Goal: Communication & Community: Answer question/provide support

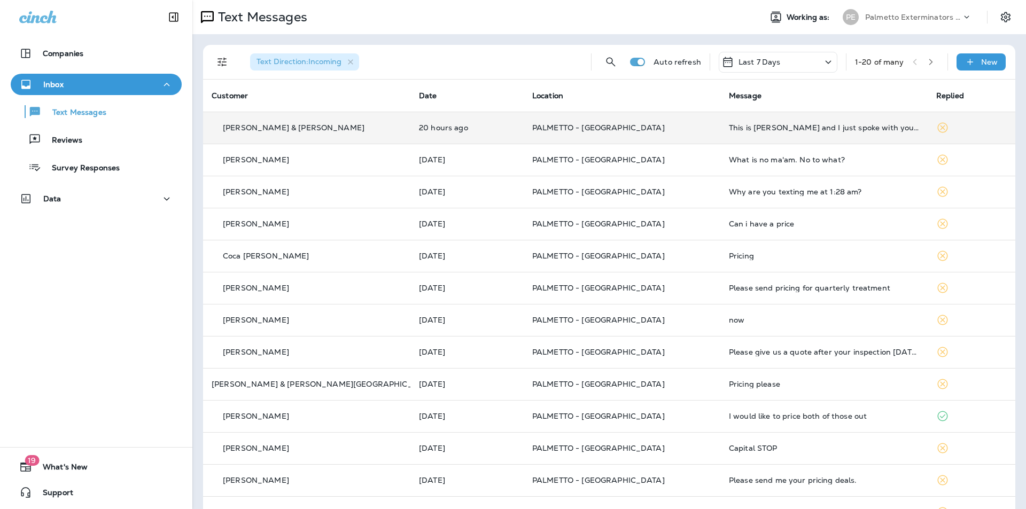
click at [724, 139] on td "This is [PERSON_NAME] and I just spoke with you on the phone regarding this. Pl…" at bounding box center [823, 128] width 207 height 32
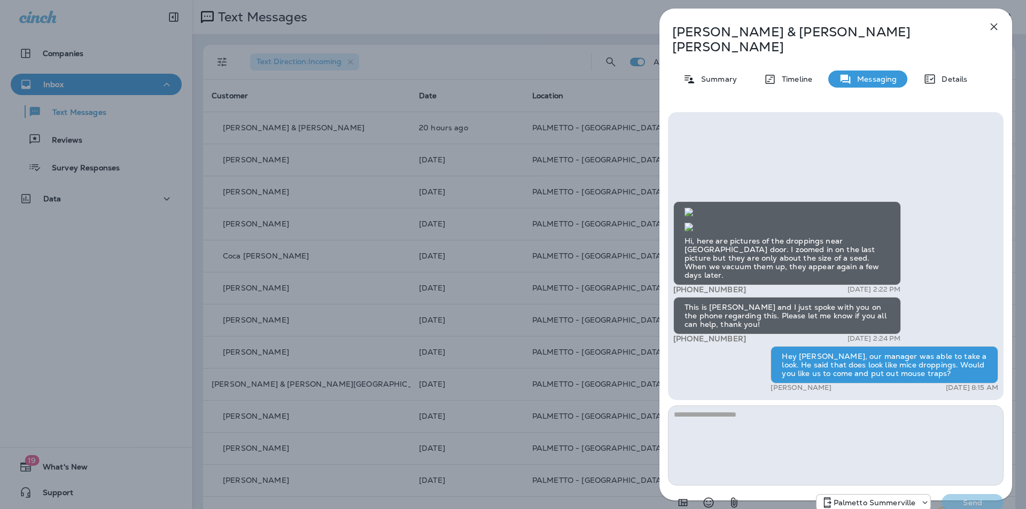
click at [996, 25] on icon "button" at bounding box center [994, 27] width 7 height 7
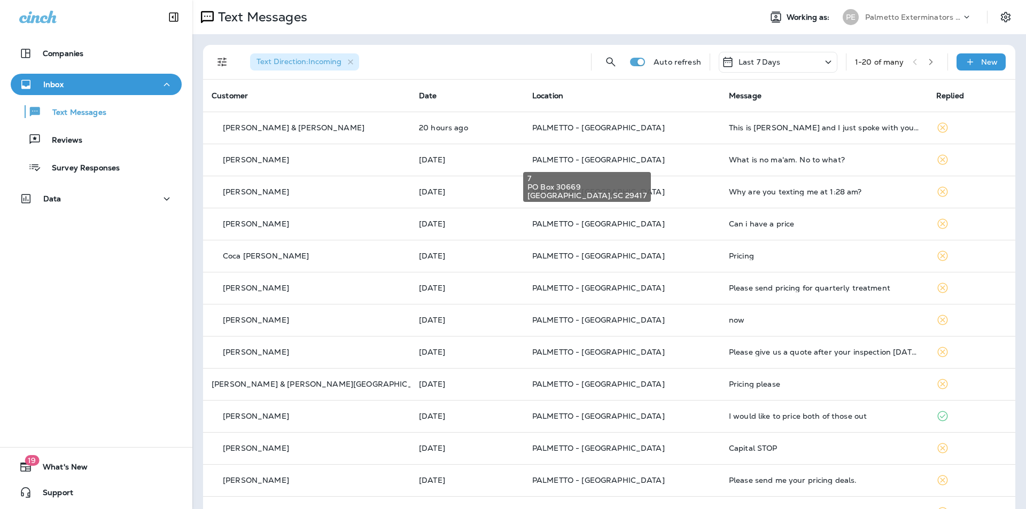
click at [585, 157] on span "PALMETTO - [GEOGRAPHIC_DATA]" at bounding box center [598, 160] width 133 height 10
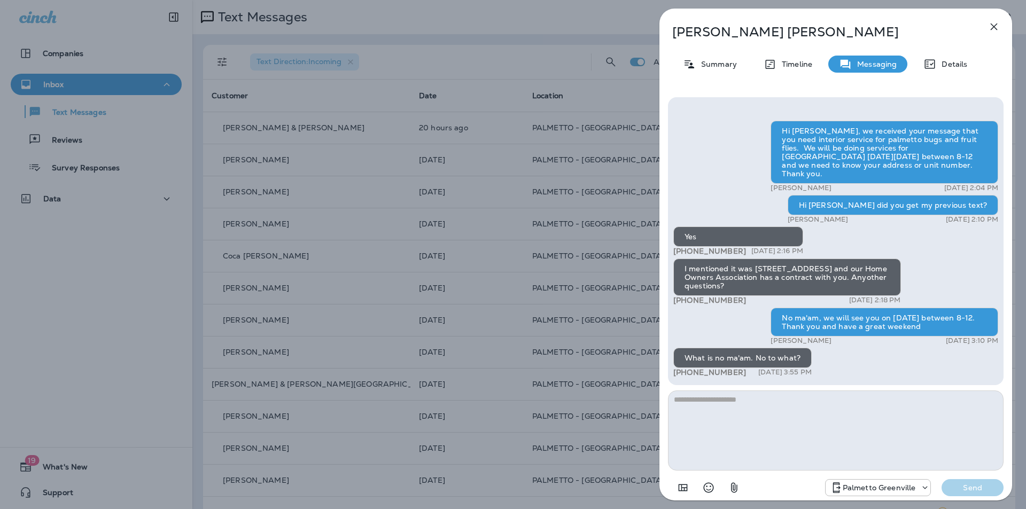
click at [994, 25] on icon "button" at bounding box center [994, 26] width 13 height 13
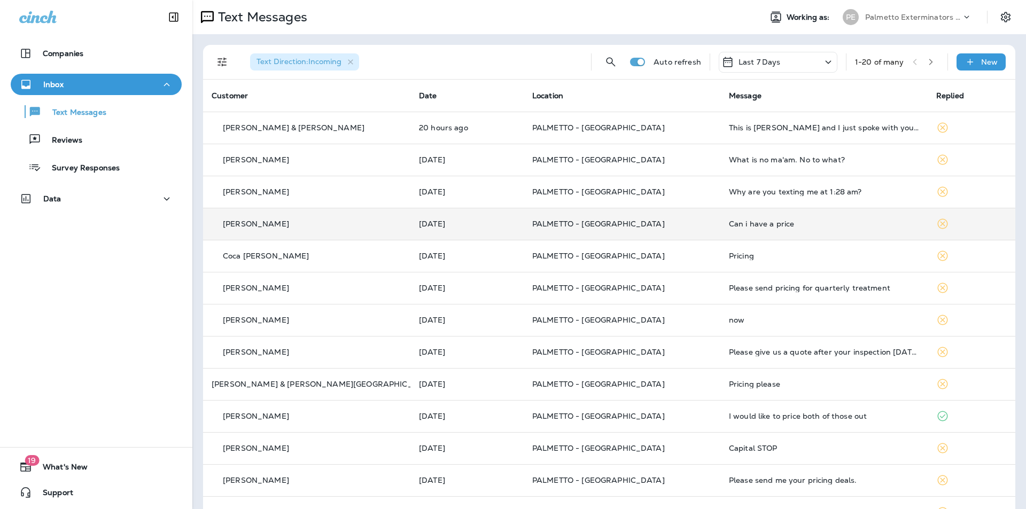
click at [632, 228] on p "PALMETTO - [GEOGRAPHIC_DATA]" at bounding box center [622, 224] width 180 height 9
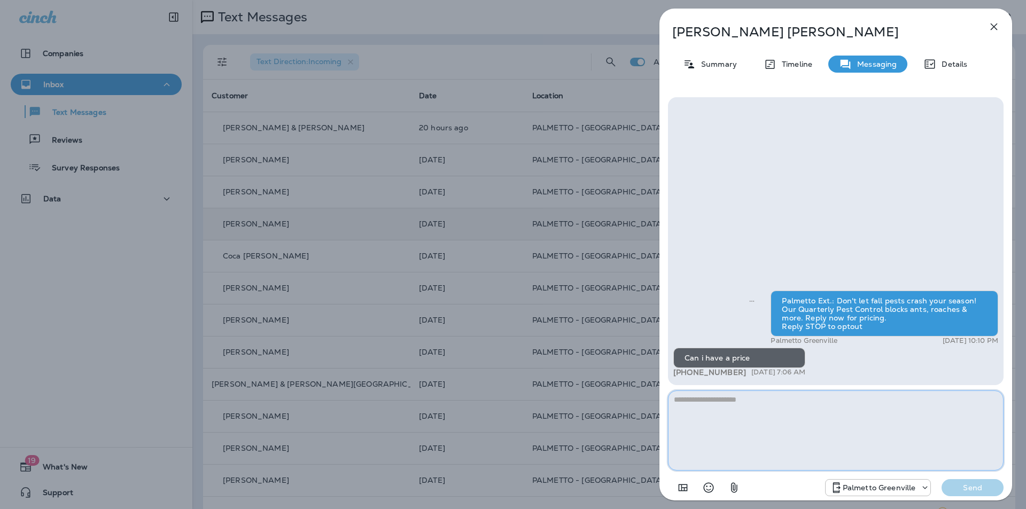
click at [694, 408] on textarea at bounding box center [836, 431] width 336 height 80
click at [691, 398] on textarea "****" at bounding box center [836, 431] width 336 height 80
click at [984, 407] on textarea "**********" at bounding box center [836, 431] width 336 height 80
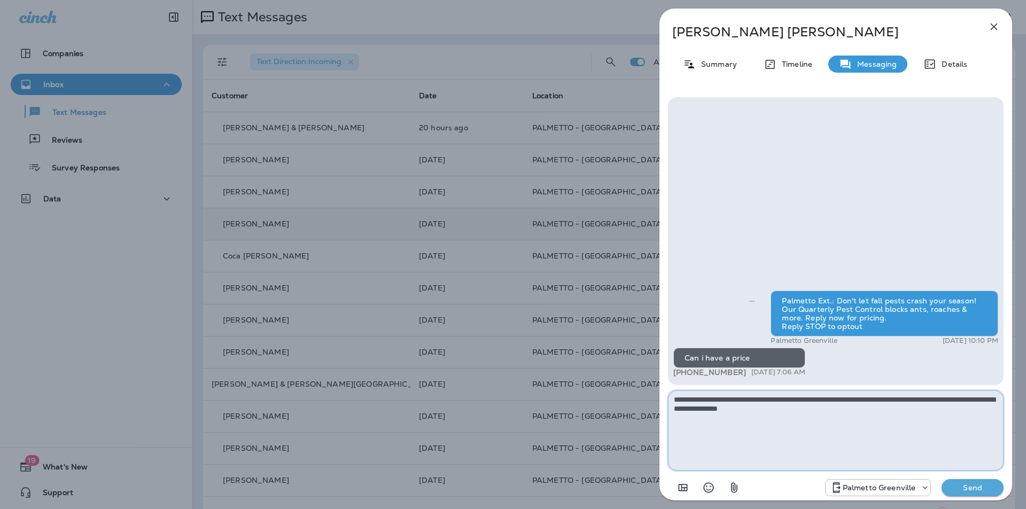
type textarea "**********"
click at [959, 484] on p "Send" at bounding box center [972, 488] width 45 height 10
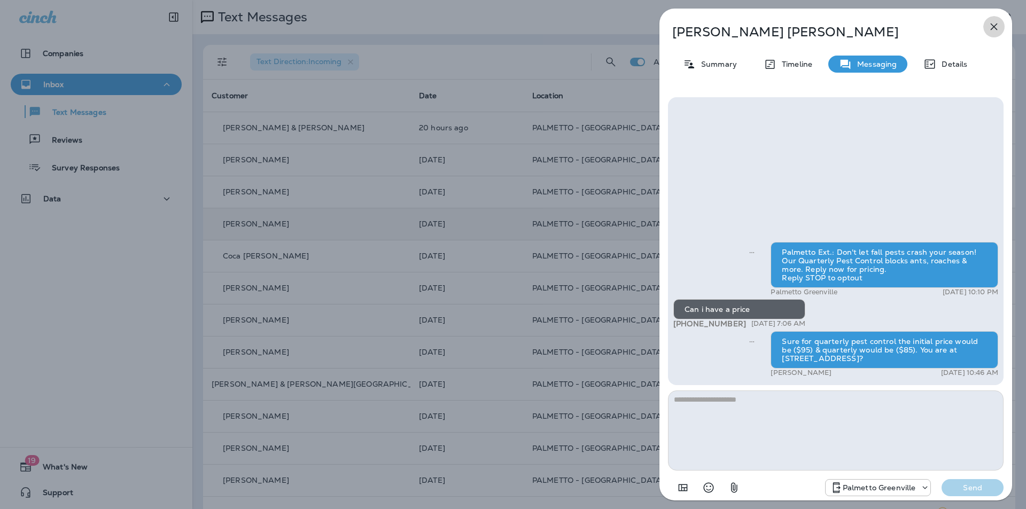
click at [998, 27] on icon "button" at bounding box center [994, 26] width 13 height 13
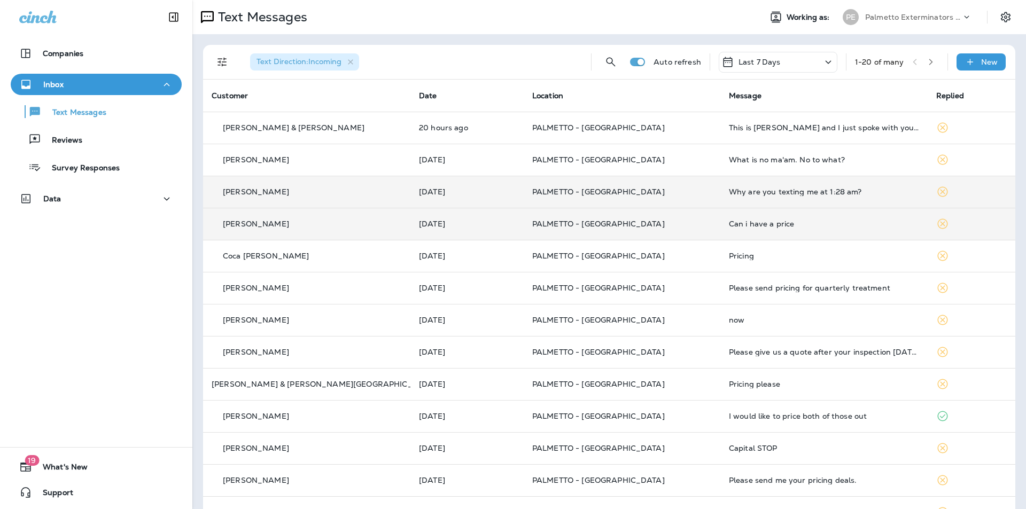
click at [744, 201] on td "Why are you texting me at 1:28 am?" at bounding box center [823, 192] width 207 height 32
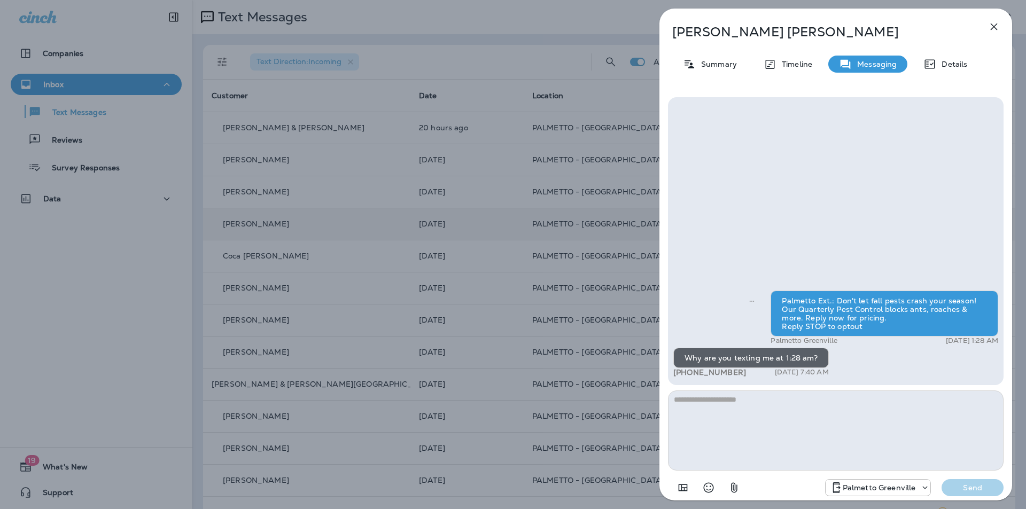
click at [997, 22] on icon "button" at bounding box center [994, 26] width 13 height 13
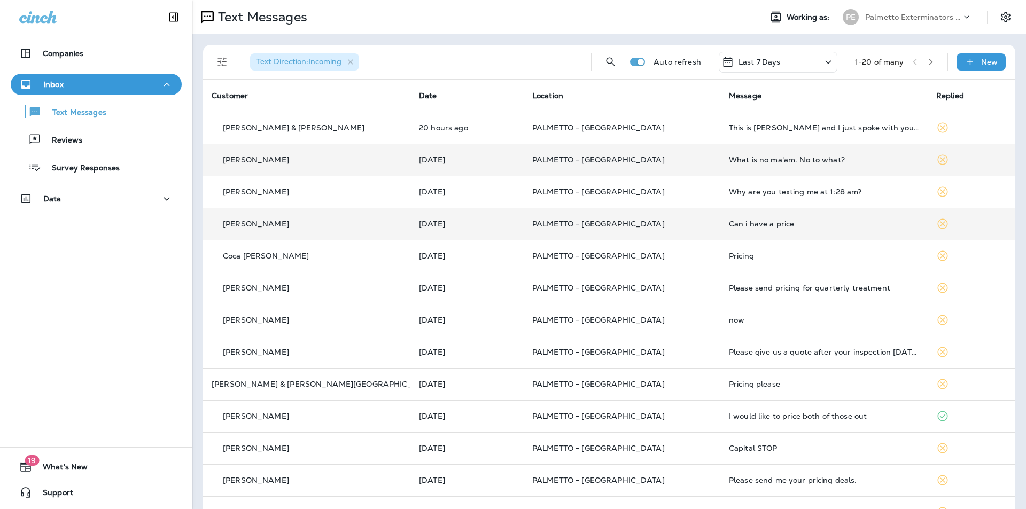
click at [745, 165] on td "What is no ma'am. No to what?" at bounding box center [823, 160] width 207 height 32
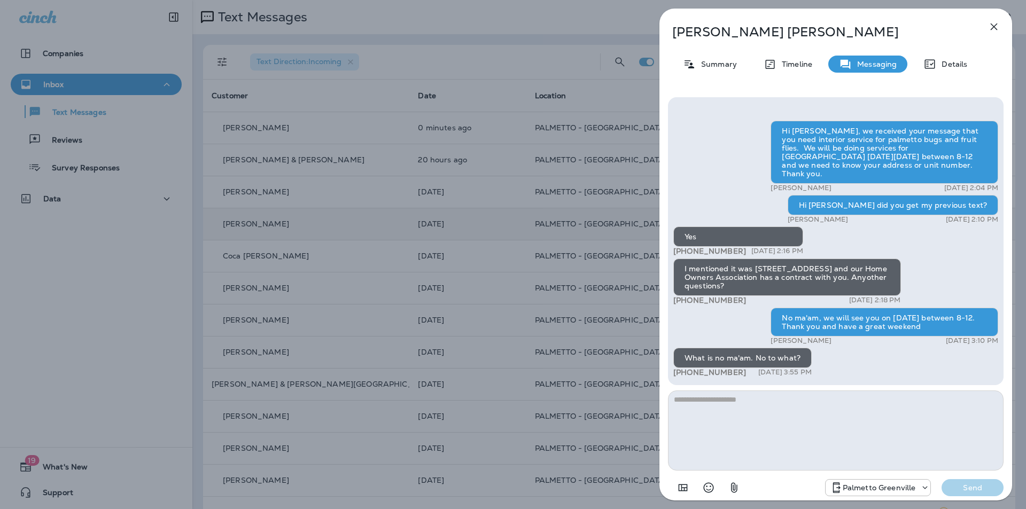
click at [991, 29] on icon "button" at bounding box center [994, 26] width 13 height 13
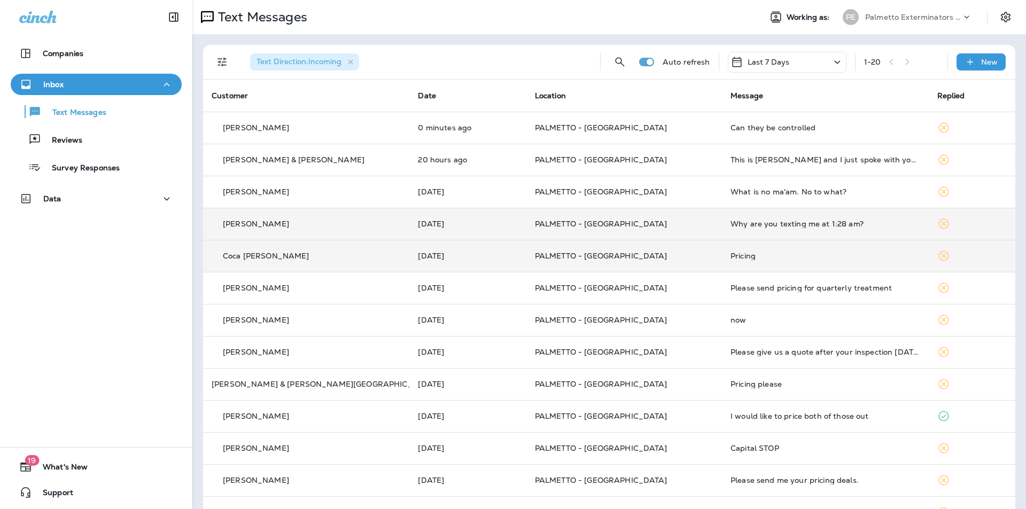
click at [722, 262] on td "Pricing" at bounding box center [825, 256] width 206 height 32
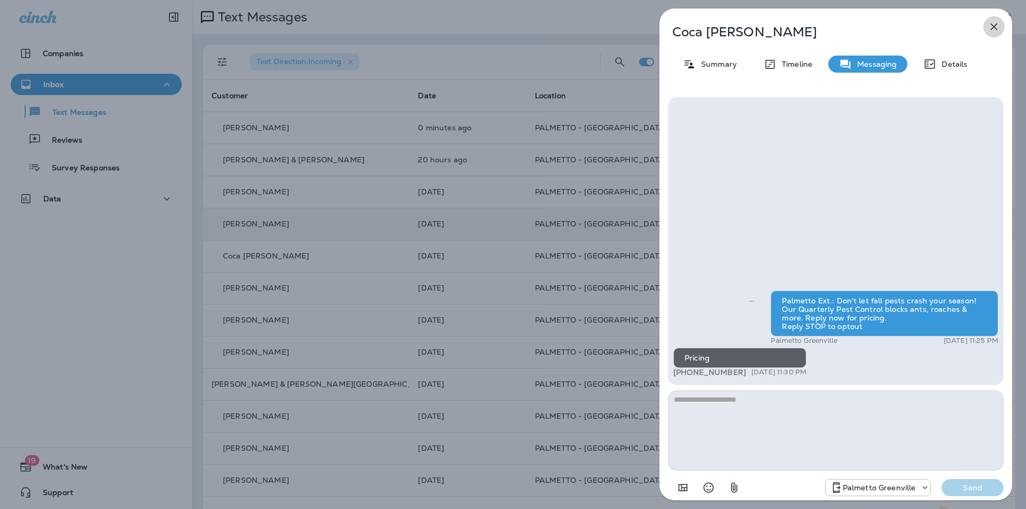
click at [991, 32] on icon "button" at bounding box center [994, 26] width 13 height 13
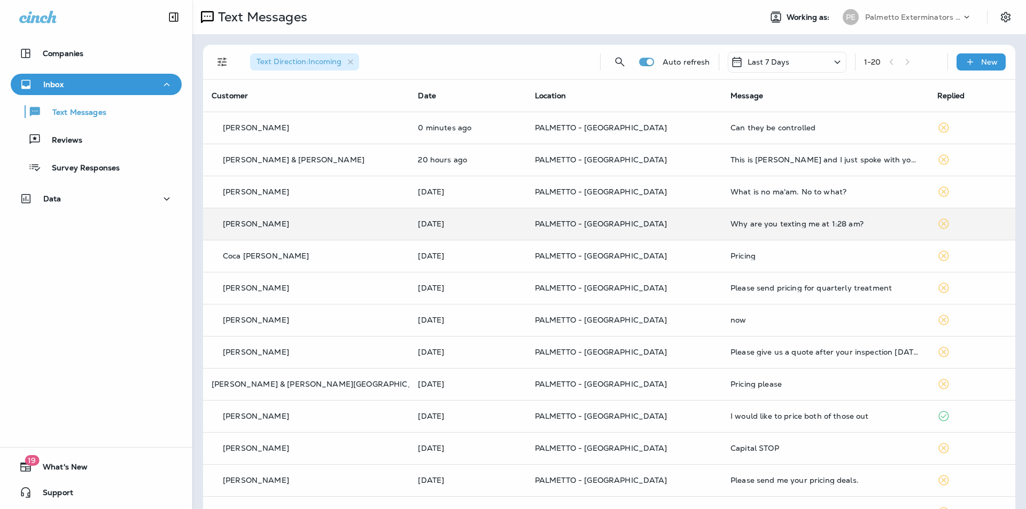
click at [807, 133] on div at bounding box center [513, 254] width 1026 height 509
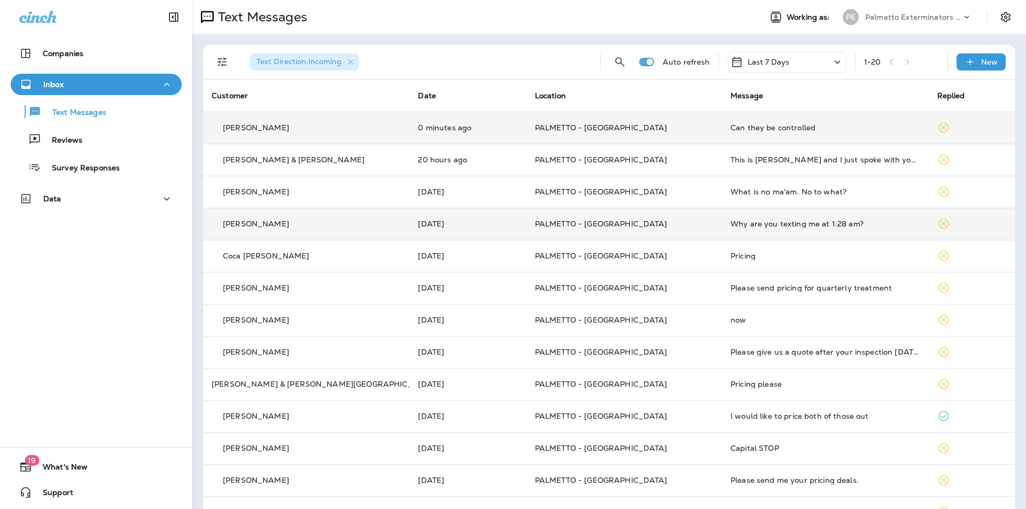
click at [738, 129] on div "Can they be controlled" at bounding box center [825, 127] width 189 height 9
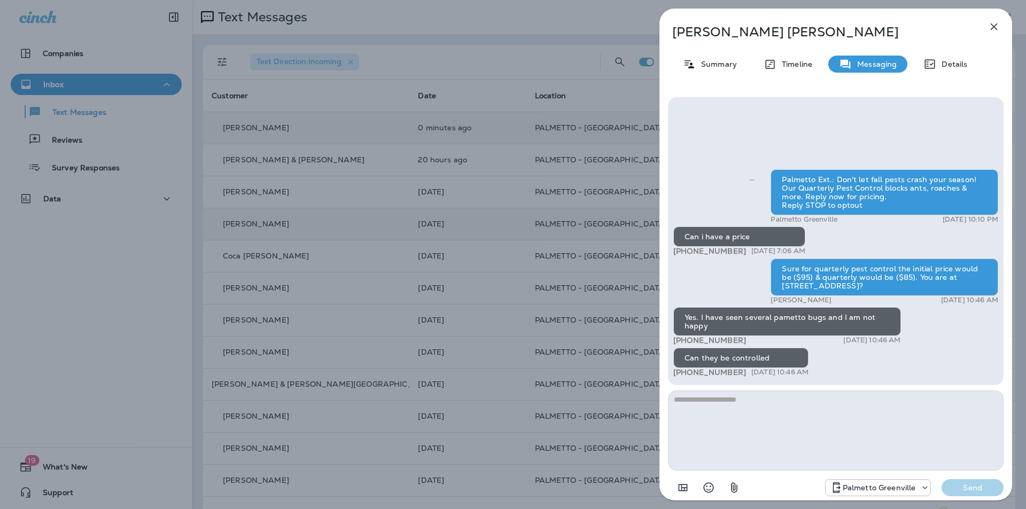
click at [722, 405] on textarea at bounding box center [836, 431] width 336 height 80
type textarea "**********"
click at [967, 491] on p "Send" at bounding box center [972, 488] width 45 height 10
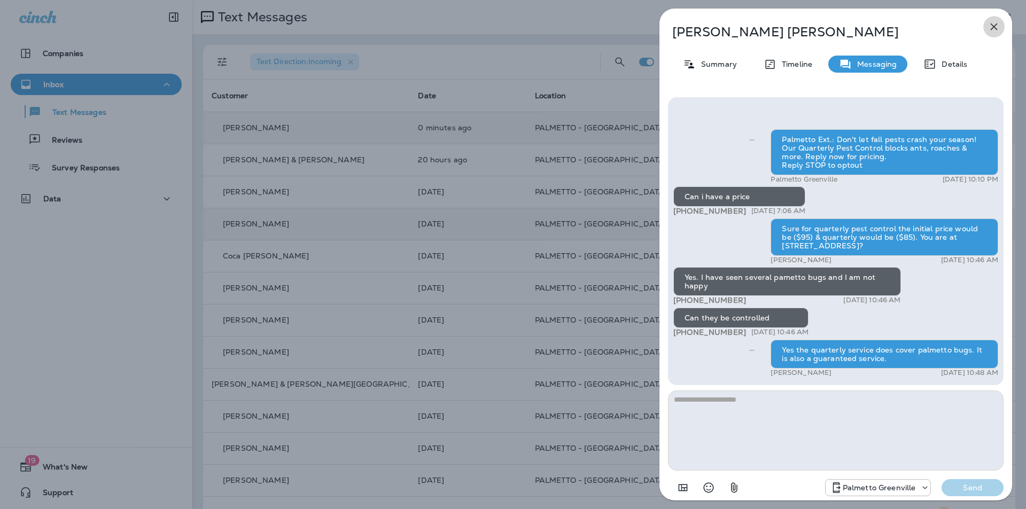
click at [992, 25] on icon "button" at bounding box center [994, 27] width 7 height 7
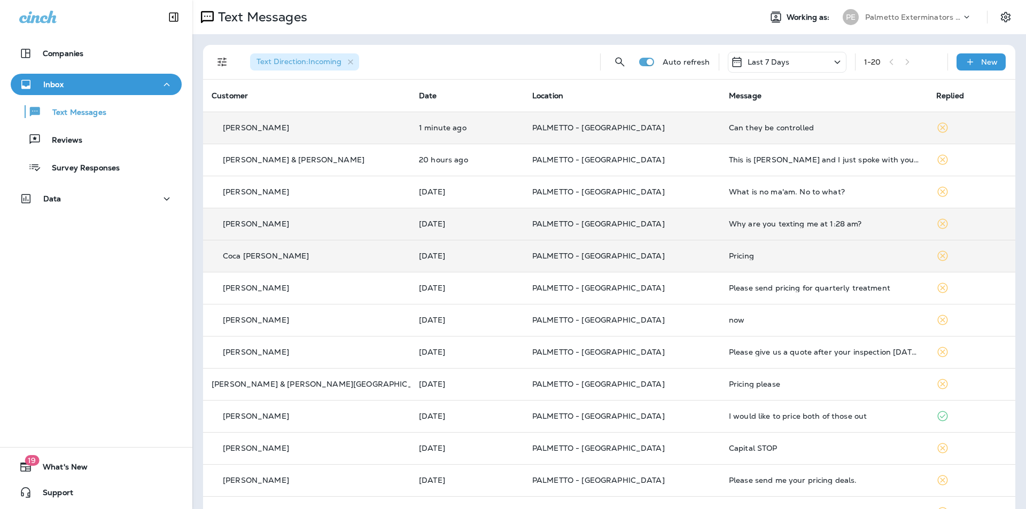
click at [671, 252] on p "PALMETTO - [GEOGRAPHIC_DATA]" at bounding box center [622, 256] width 180 height 9
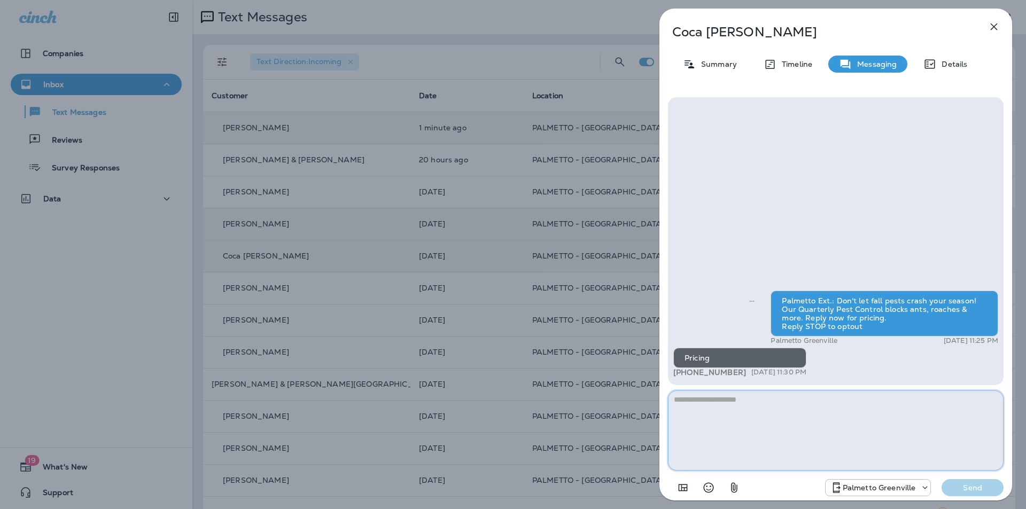
click at [735, 408] on textarea at bounding box center [836, 431] width 336 height 80
click at [778, 399] on textarea at bounding box center [836, 431] width 336 height 80
drag, startPoint x: 695, startPoint y: 399, endPoint x: 698, endPoint y: 409, distance: 10.3
click at [704, 417] on textarea "**********" at bounding box center [836, 431] width 336 height 80
click at [776, 396] on textarea "**********" at bounding box center [836, 431] width 336 height 80
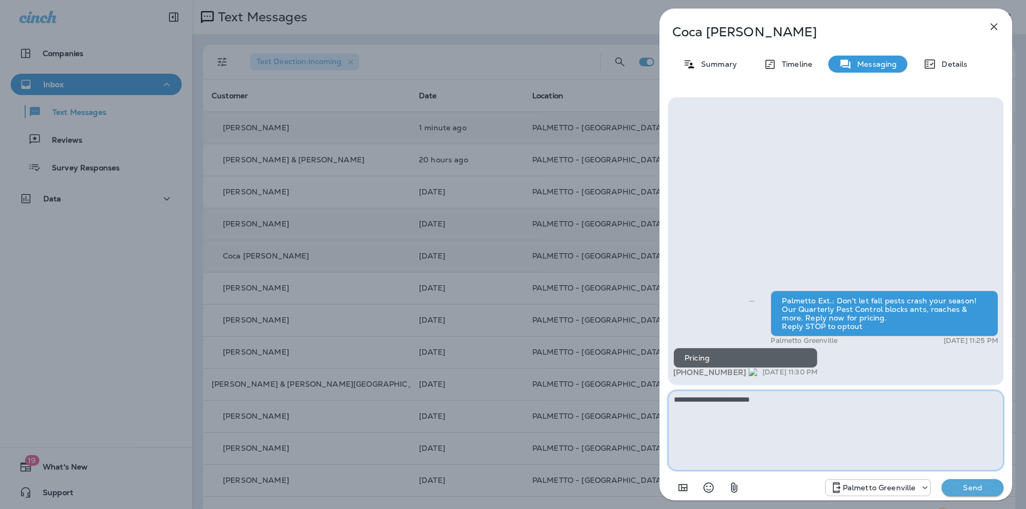
click at [780, 407] on textarea "**********" at bounding box center [836, 431] width 336 height 80
type textarea "**********"
click at [967, 487] on p "Send" at bounding box center [972, 488] width 45 height 10
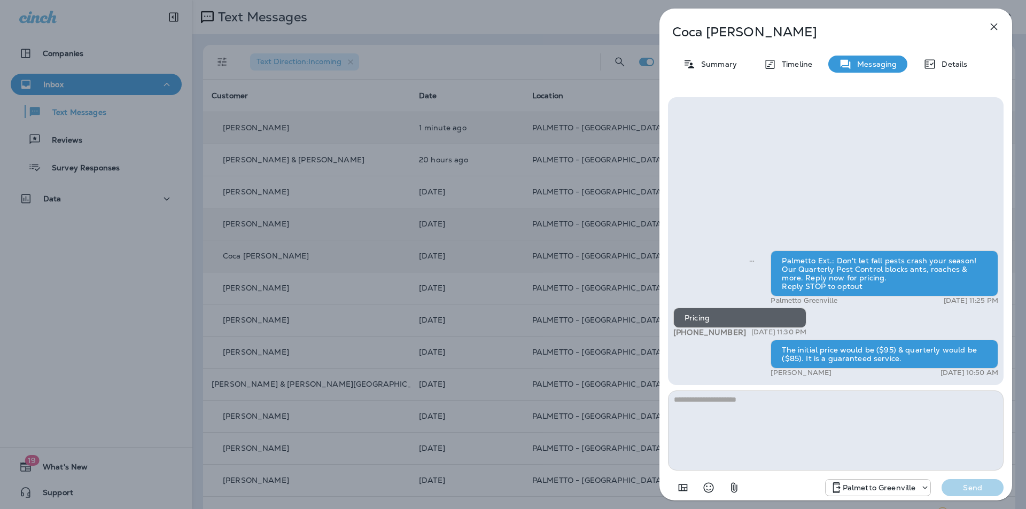
click at [992, 29] on icon "button" at bounding box center [994, 27] width 7 height 7
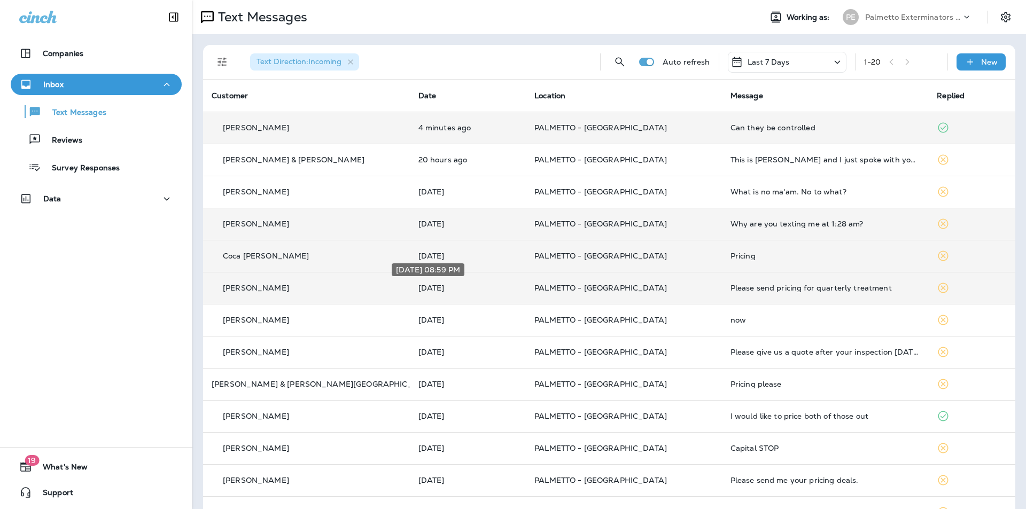
click at [494, 290] on p "[DATE]" at bounding box center [467, 288] width 99 height 9
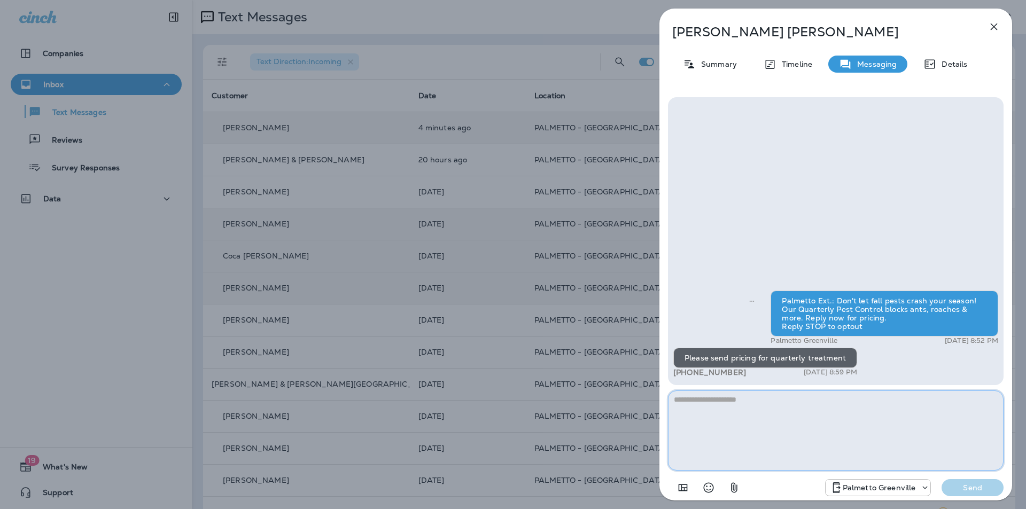
click at [743, 423] on textarea at bounding box center [836, 431] width 336 height 80
drag, startPoint x: 693, startPoint y: 399, endPoint x: 728, endPoint y: 424, distance: 43.0
click at [728, 424] on textarea "**********" at bounding box center [836, 431] width 336 height 80
click at [893, 397] on textarea "**********" at bounding box center [836, 431] width 336 height 80
drag, startPoint x: 904, startPoint y: 403, endPoint x: 951, endPoint y: 413, distance: 48.1
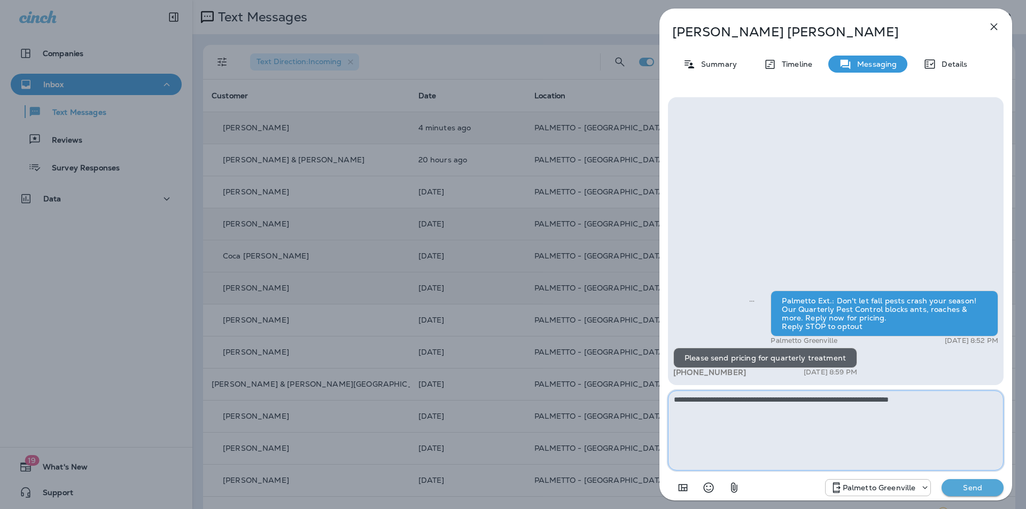
click at [951, 413] on textarea "**********" at bounding box center [836, 431] width 336 height 80
type textarea "**********"
click at [972, 483] on p "Send" at bounding box center [972, 488] width 45 height 10
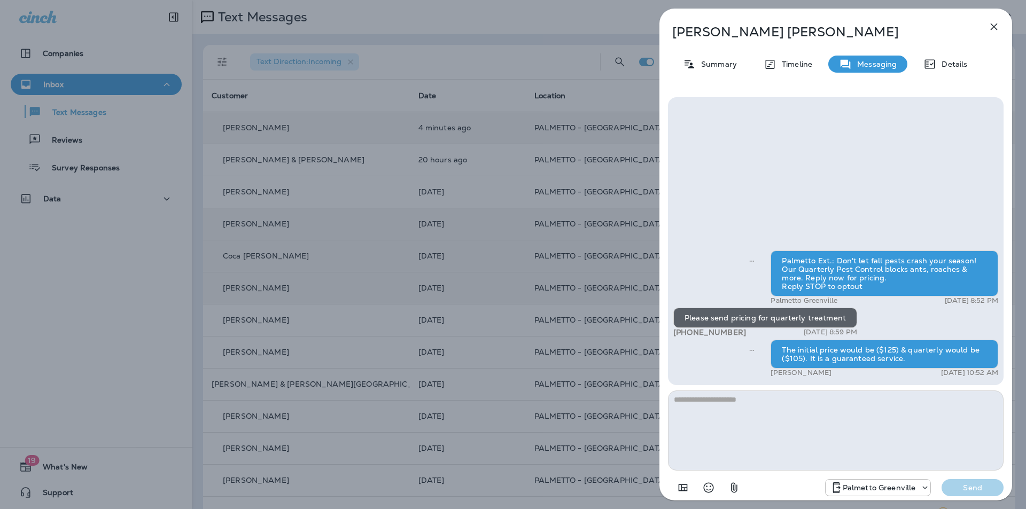
click at [999, 28] on icon "button" at bounding box center [994, 26] width 13 height 13
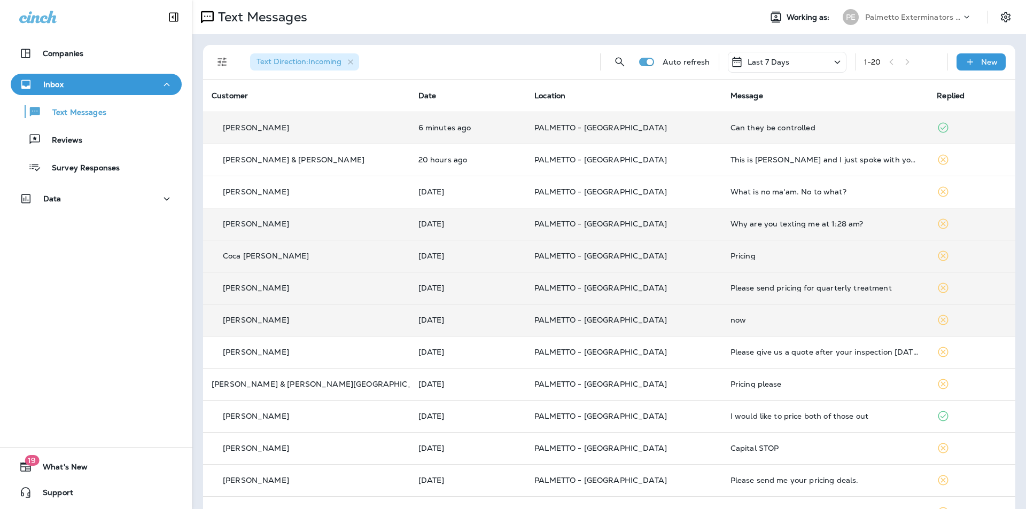
click at [740, 318] on div "now" at bounding box center [826, 320] width 190 height 9
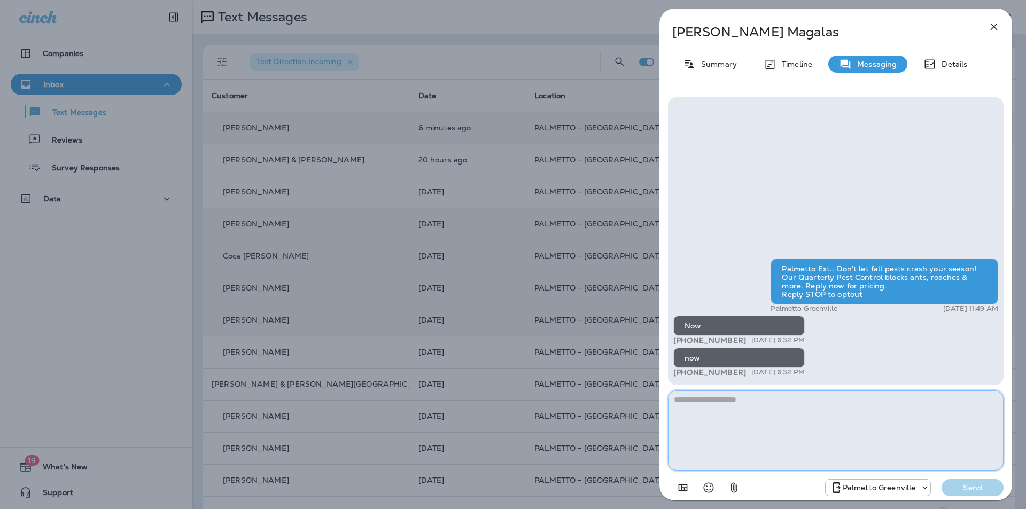
click at [717, 426] on textarea at bounding box center [836, 431] width 336 height 80
click at [506, 129] on div "[PERSON_NAME] Summary Timeline Messaging Details Palmetto Ext.: Don't let fall …" at bounding box center [513, 254] width 1026 height 509
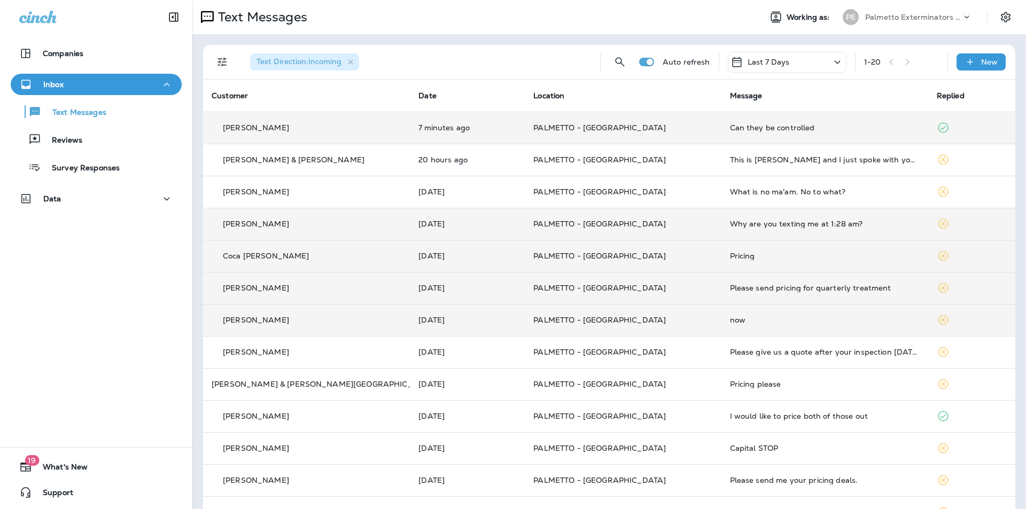
click at [547, 131] on span "PALMETTO - [GEOGRAPHIC_DATA]" at bounding box center [599, 128] width 133 height 10
click at [681, 138] on td "PALMETTO - [GEOGRAPHIC_DATA]" at bounding box center [623, 128] width 196 height 32
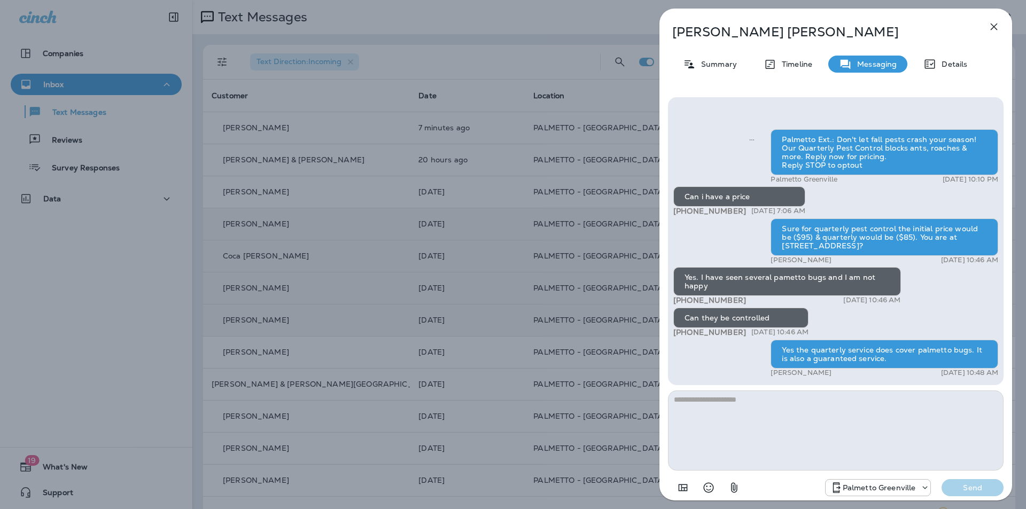
drag, startPoint x: 888, startPoint y: 245, endPoint x: 768, endPoint y: 229, distance: 120.8
click at [768, 229] on div "Palmetto Ext.: Don't let fall pests crash your season! Our Quarterly Pest Contr…" at bounding box center [835, 254] width 325 height 251
copy div "Sure for quarterly pest control the initial price would be ($95) & quarterly wo…"
click at [603, 250] on div "[PERSON_NAME] Summary Timeline Messaging Details Palmetto Ext.: Don't let fall …" at bounding box center [513, 254] width 1026 height 509
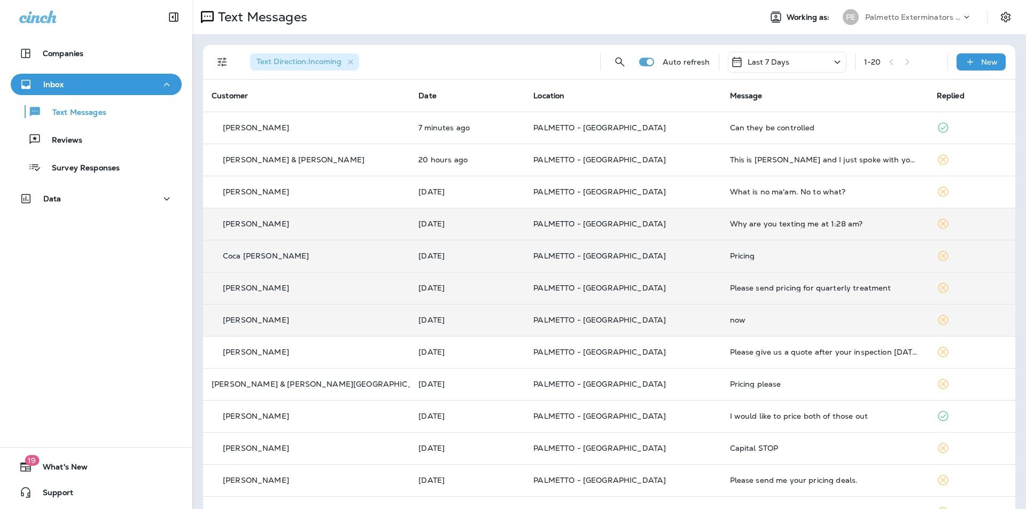
click at [368, 333] on td "[PERSON_NAME]" at bounding box center [306, 320] width 207 height 32
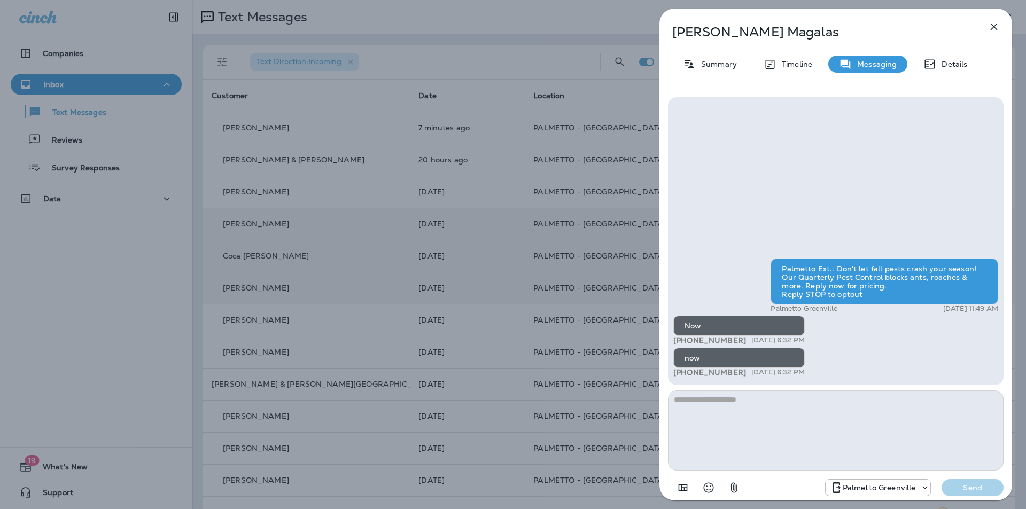
click at [703, 411] on textarea at bounding box center [836, 431] width 336 height 80
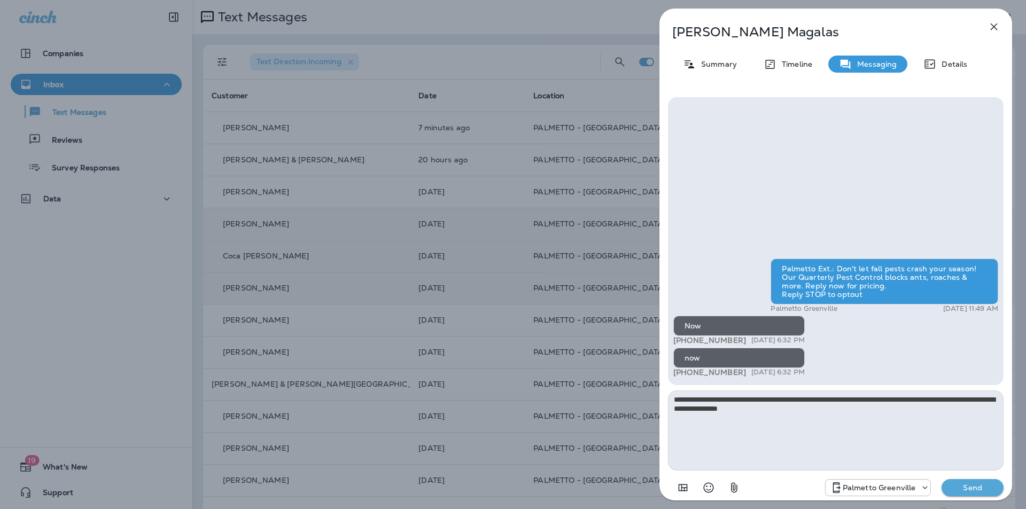
click at [702, 399] on textarea "**********" at bounding box center [836, 431] width 336 height 80
click at [693, 399] on textarea "**********" at bounding box center [836, 431] width 336 height 80
click at [790, 413] on textarea "**********" at bounding box center [836, 431] width 336 height 80
type textarea "**********"
click at [969, 487] on p "Send" at bounding box center [972, 488] width 45 height 10
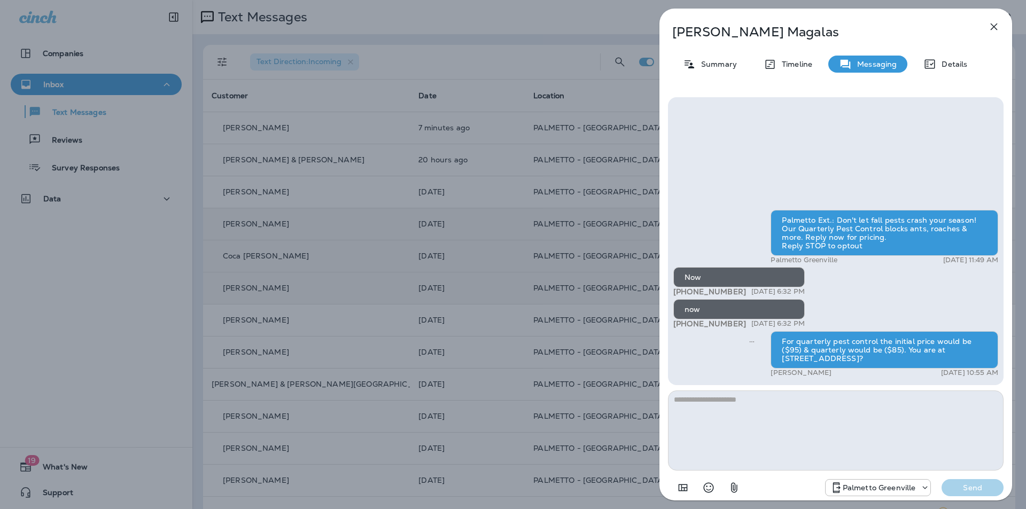
click at [887, 360] on div "For quarterly pest control the initial price would be ($95) & quarterly would b…" at bounding box center [885, 349] width 228 height 37
click at [968, 356] on div "For quarterly pest control the initial price would be ($95) & quarterly would b…" at bounding box center [885, 349] width 228 height 37
click at [930, 355] on div "For quarterly pest control the initial price would be ($95) & quarterly would b…" at bounding box center [885, 349] width 228 height 37
click at [872, 390] on div "Palmetto Ext.: Don't let fall pests crash your season! Our Quarterly Pest Contr…" at bounding box center [836, 297] width 336 height 401
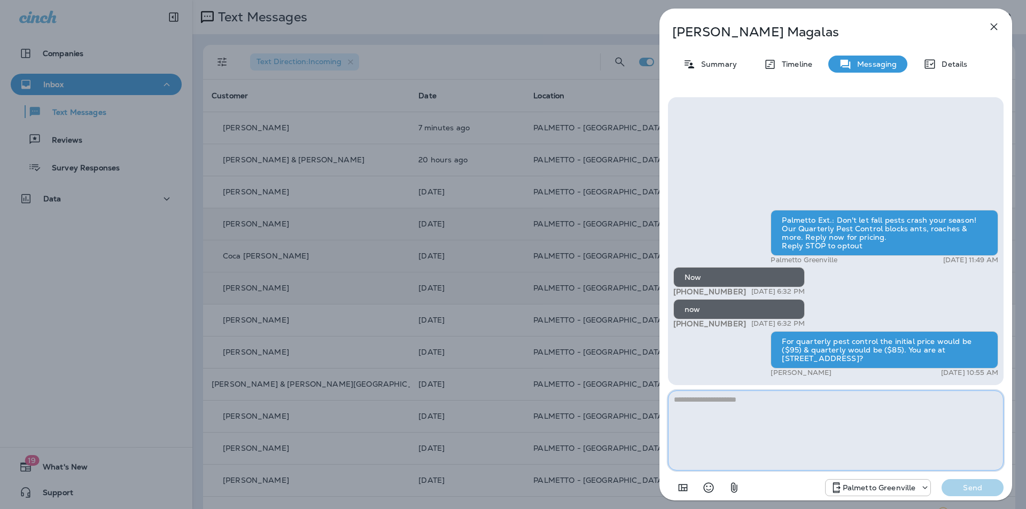
click at [861, 397] on textarea at bounding box center [836, 431] width 336 height 80
click at [990, 27] on icon "button" at bounding box center [994, 26] width 13 height 13
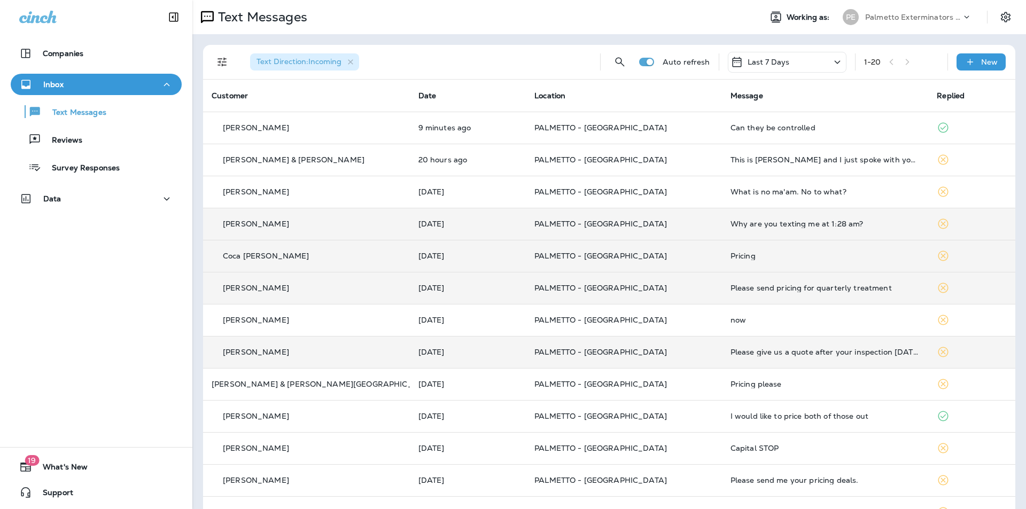
click at [665, 353] on p "PALMETTO - [GEOGRAPHIC_DATA]" at bounding box center [623, 352] width 179 height 9
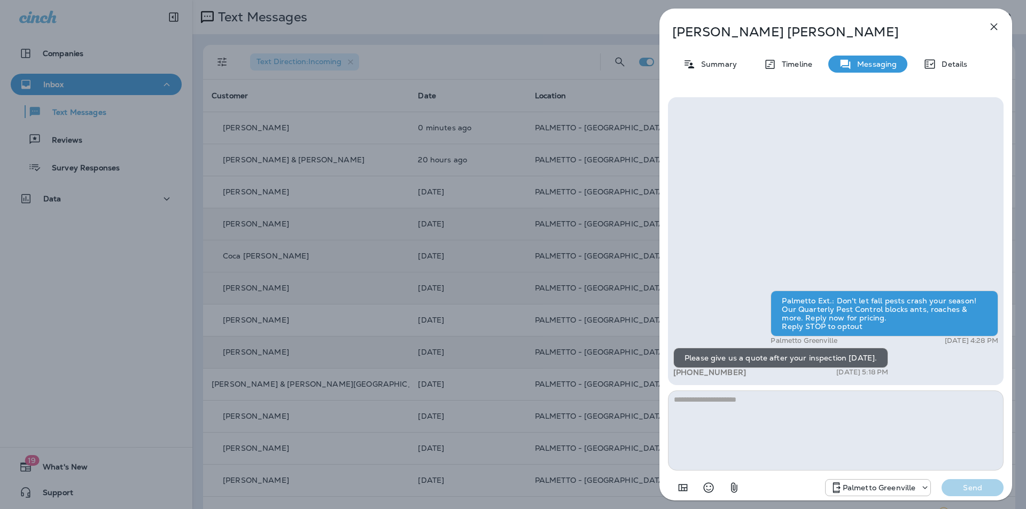
click at [996, 29] on icon "button" at bounding box center [994, 26] width 13 height 13
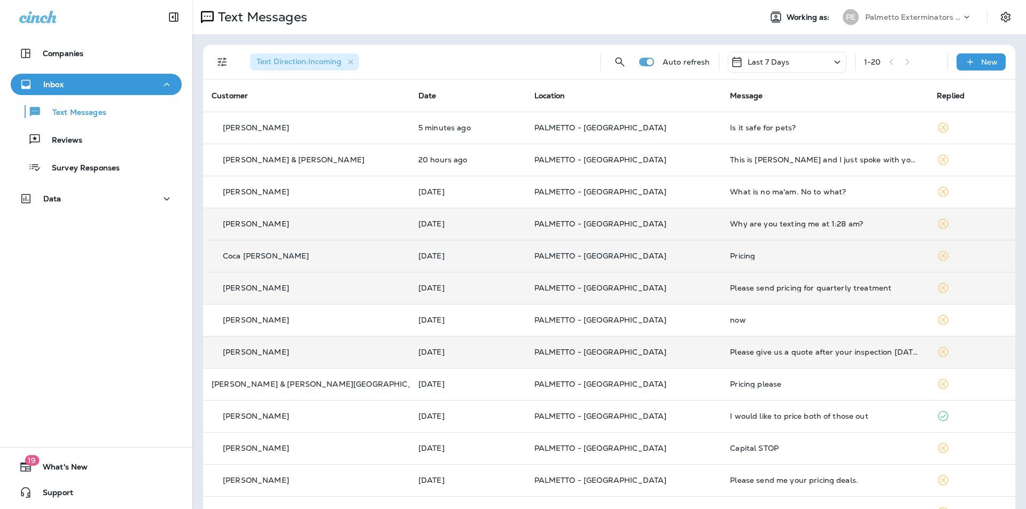
click at [721, 329] on td "now" at bounding box center [824, 320] width 207 height 32
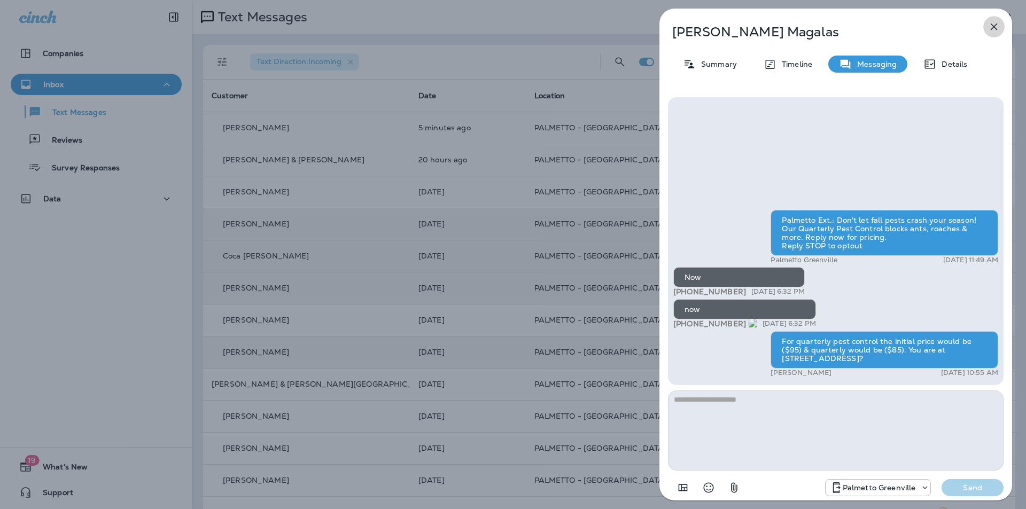
click at [991, 28] on icon "button" at bounding box center [994, 26] width 13 height 13
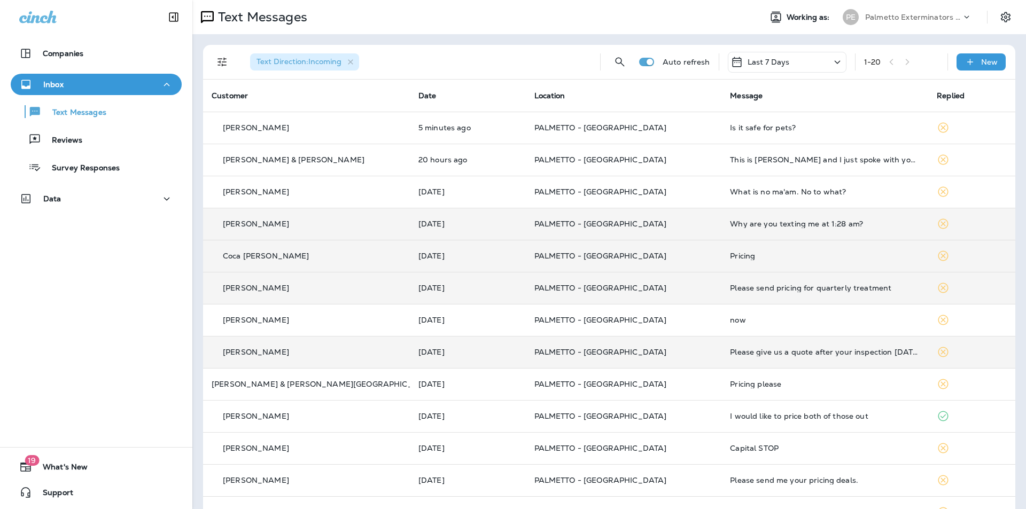
click at [665, 346] on td "PALMETTO - [GEOGRAPHIC_DATA]" at bounding box center [624, 352] width 196 height 32
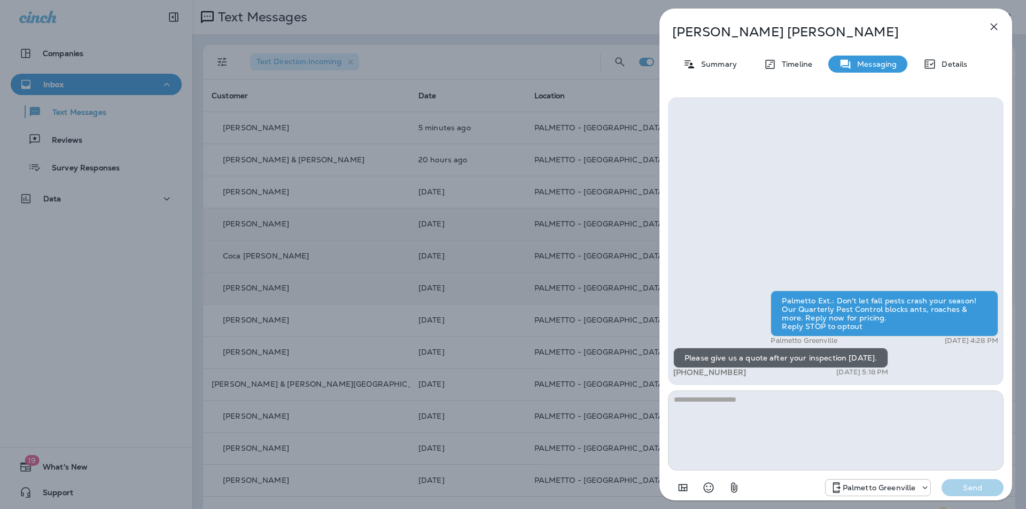
click at [998, 27] on icon "button" at bounding box center [994, 26] width 13 height 13
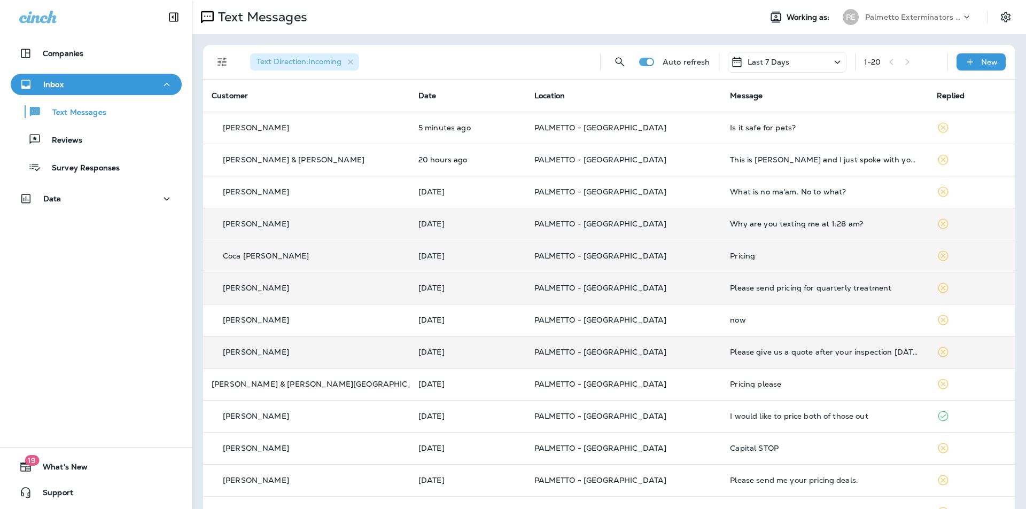
click at [730, 351] on div "Please give us a quote after your inspection [DATE]." at bounding box center [825, 352] width 190 height 9
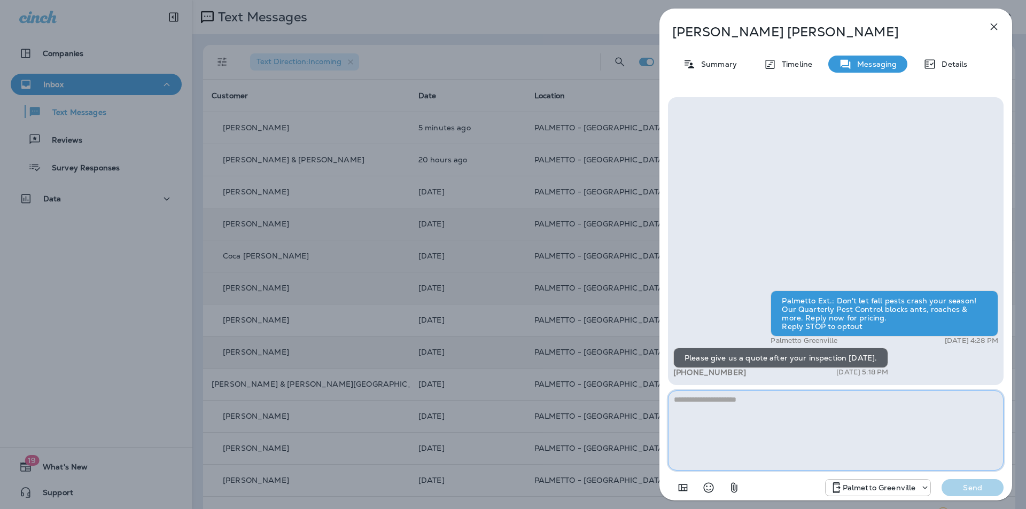
click at [737, 404] on textarea at bounding box center [836, 431] width 336 height 80
type textarea "*"
click at [694, 402] on textarea at bounding box center [836, 431] width 336 height 80
paste textarea "**********"
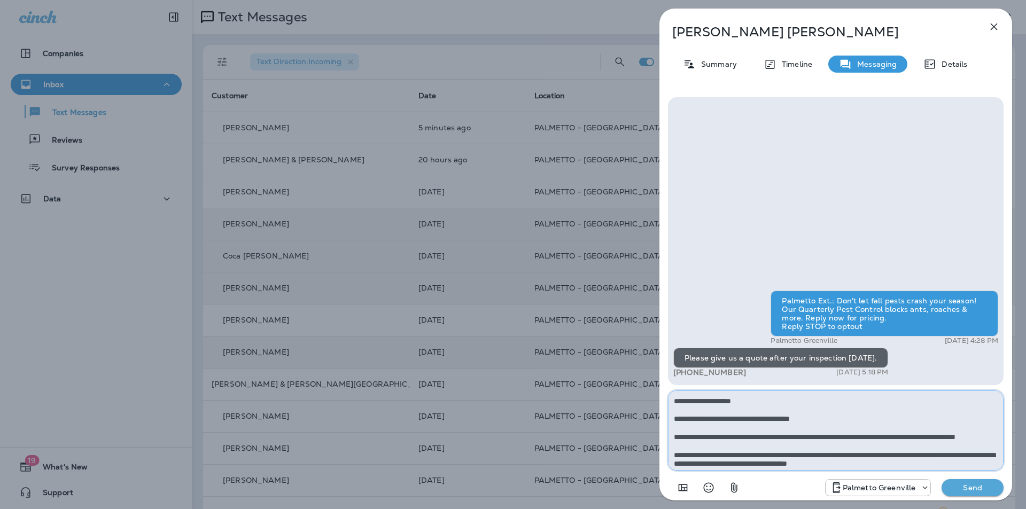
scroll to position [190, 0]
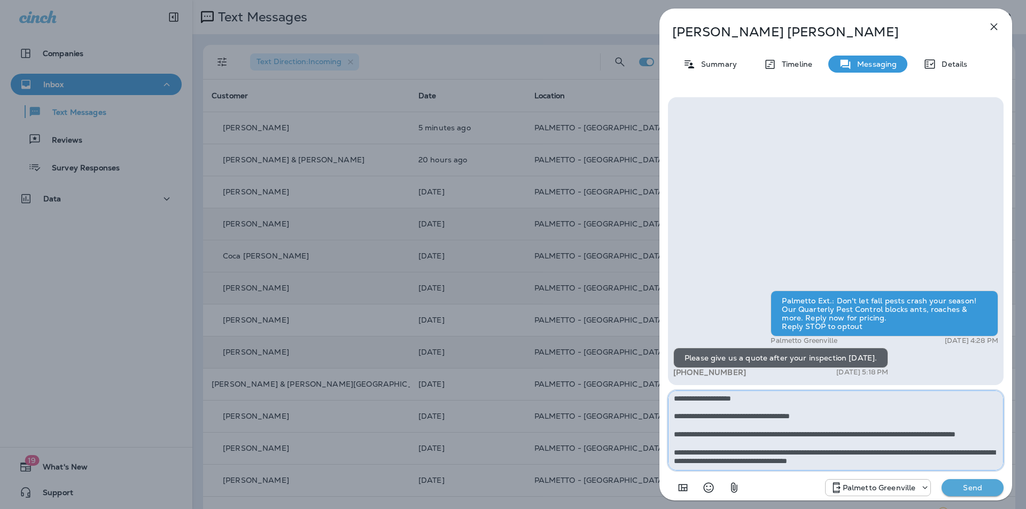
type textarea "**********"
click at [979, 492] on p "Send" at bounding box center [972, 488] width 45 height 10
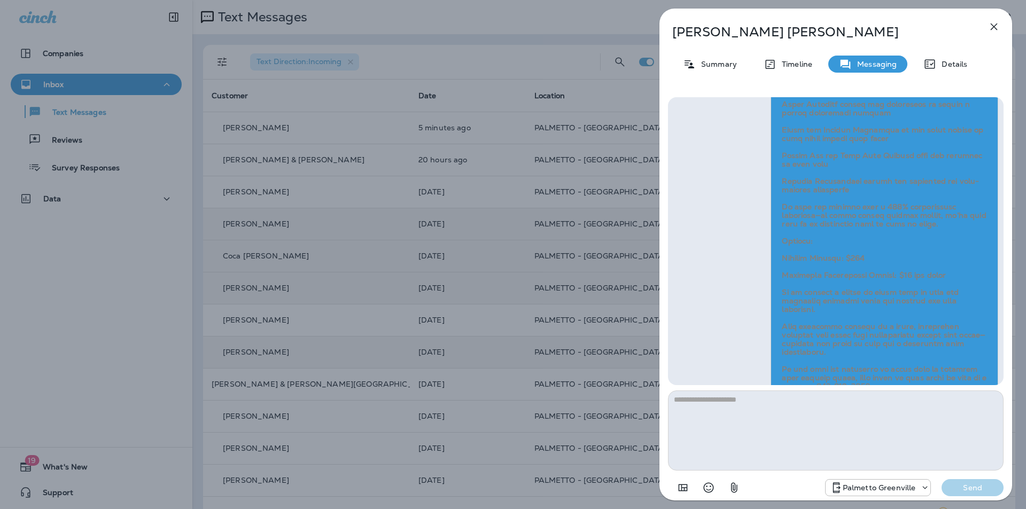
scroll to position [0, 0]
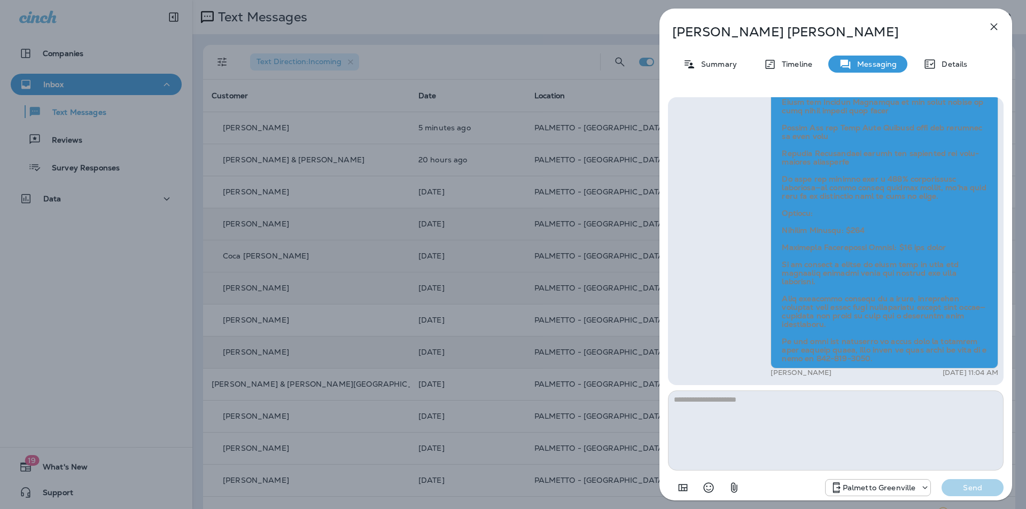
click at [994, 22] on icon "button" at bounding box center [994, 26] width 13 height 13
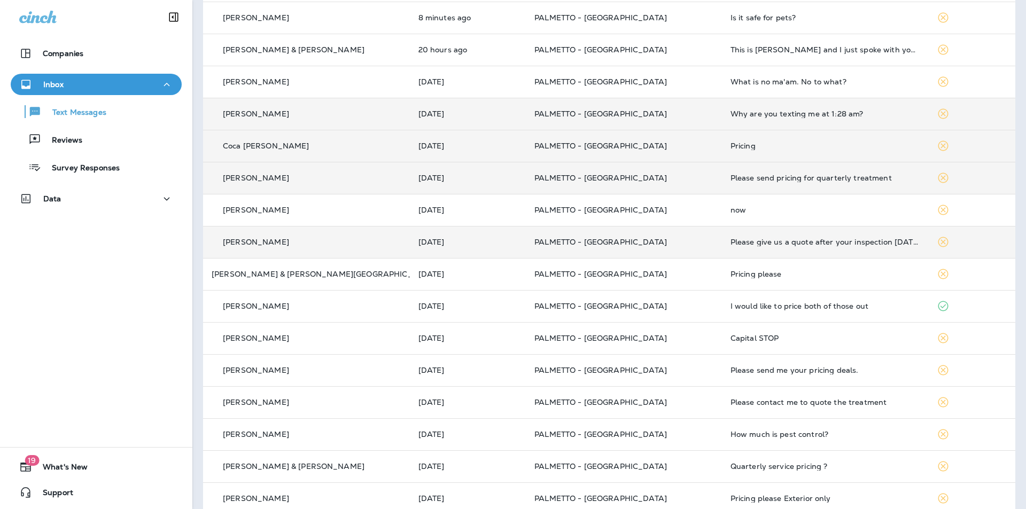
scroll to position [214, 0]
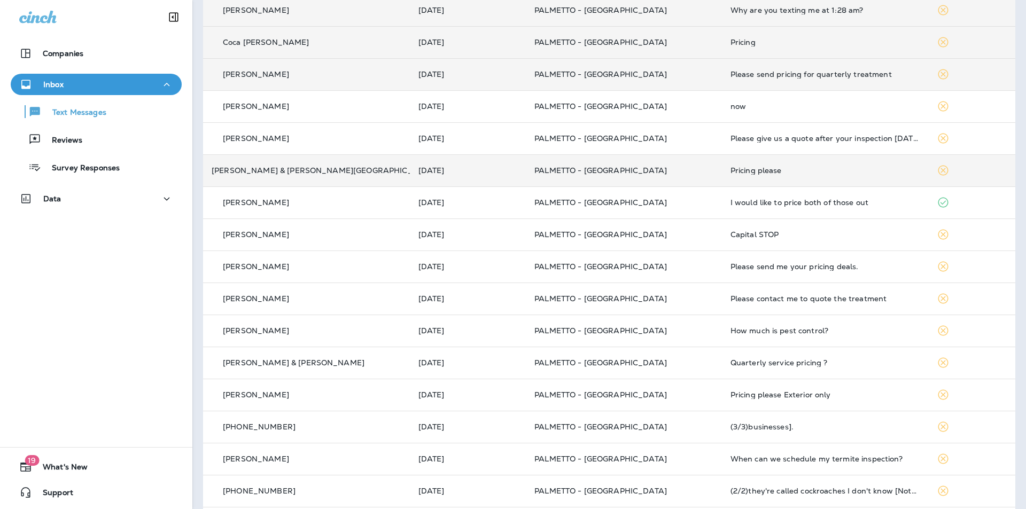
click at [756, 163] on td "Pricing please" at bounding box center [825, 170] width 207 height 32
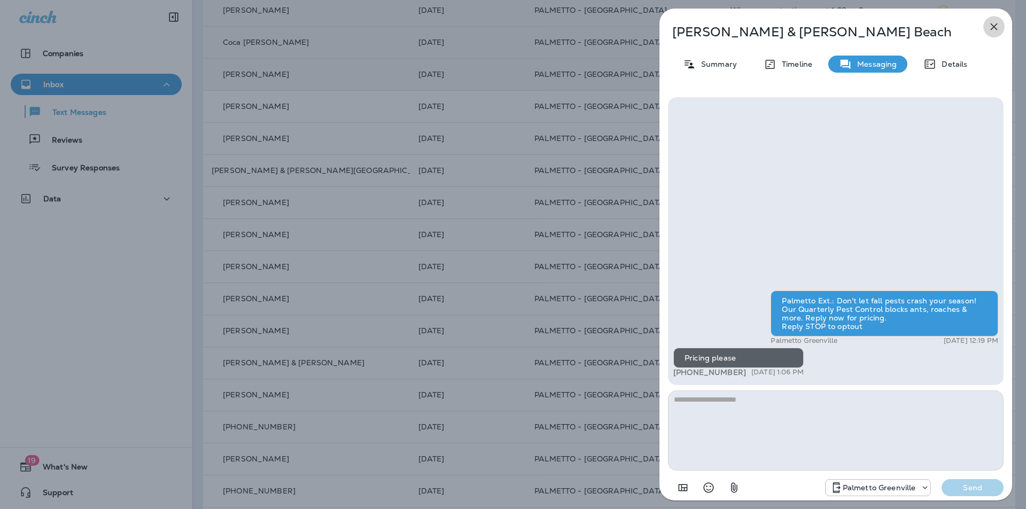
click at [1000, 24] on icon "button" at bounding box center [994, 26] width 13 height 13
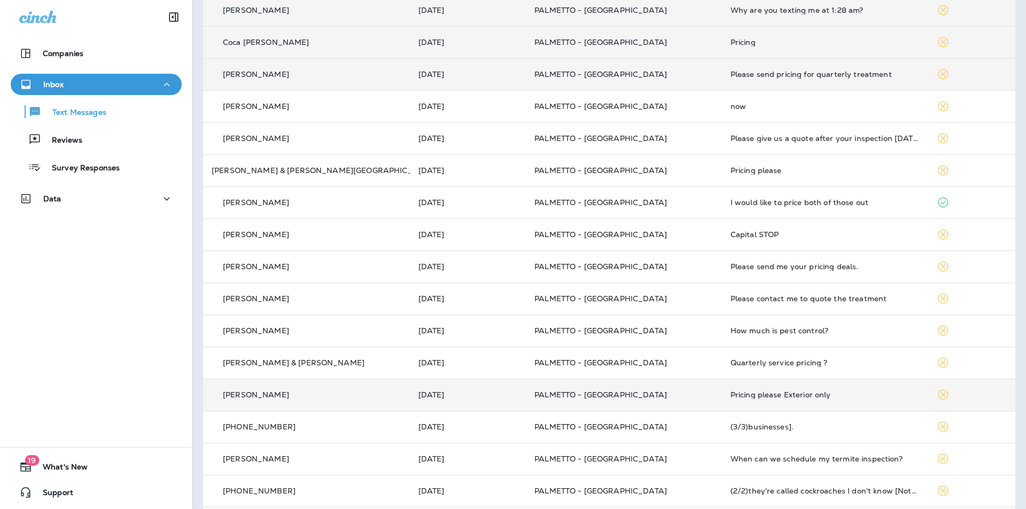
click at [736, 396] on div "Pricing please Exterior only" at bounding box center [826, 395] width 190 height 9
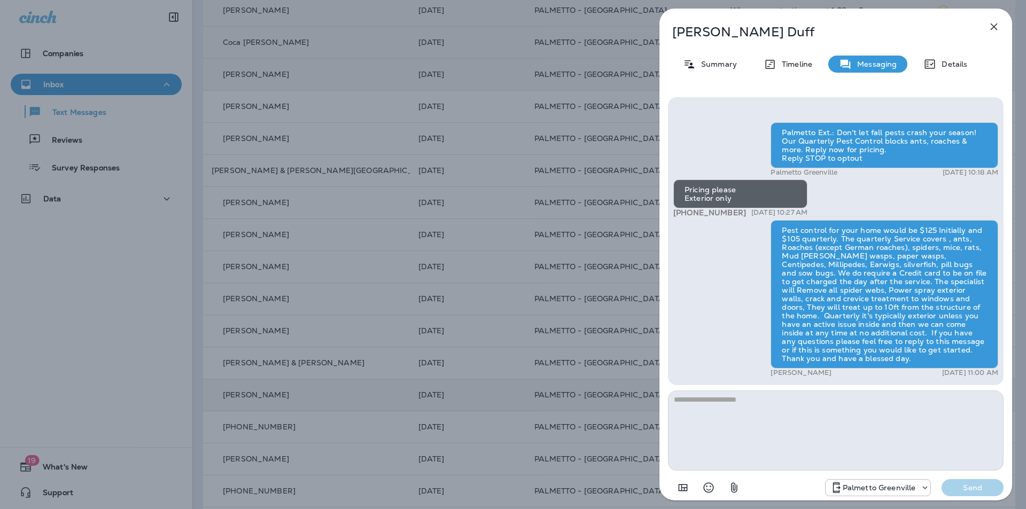
click at [991, 23] on icon "button" at bounding box center [994, 26] width 13 height 13
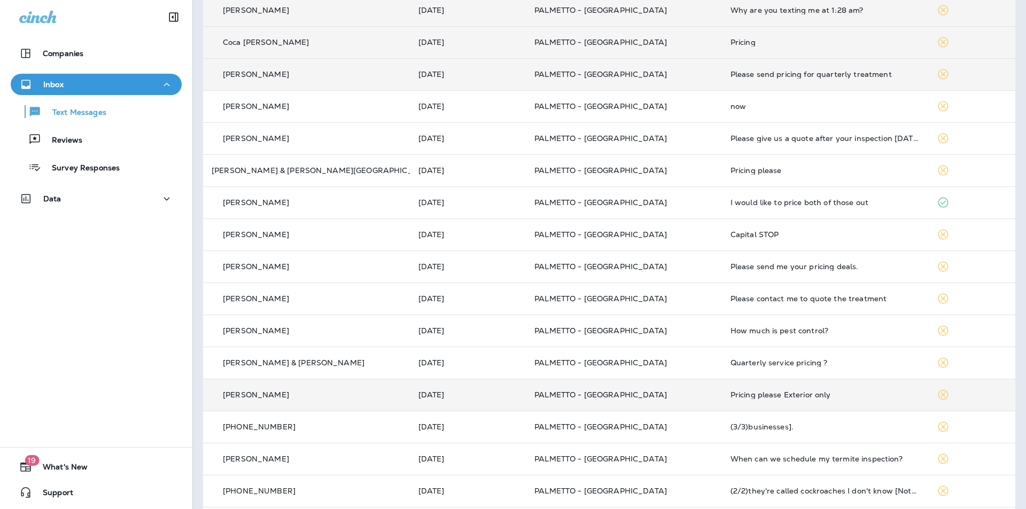
click at [749, 331] on div "How much is pest control?" at bounding box center [826, 331] width 190 height 9
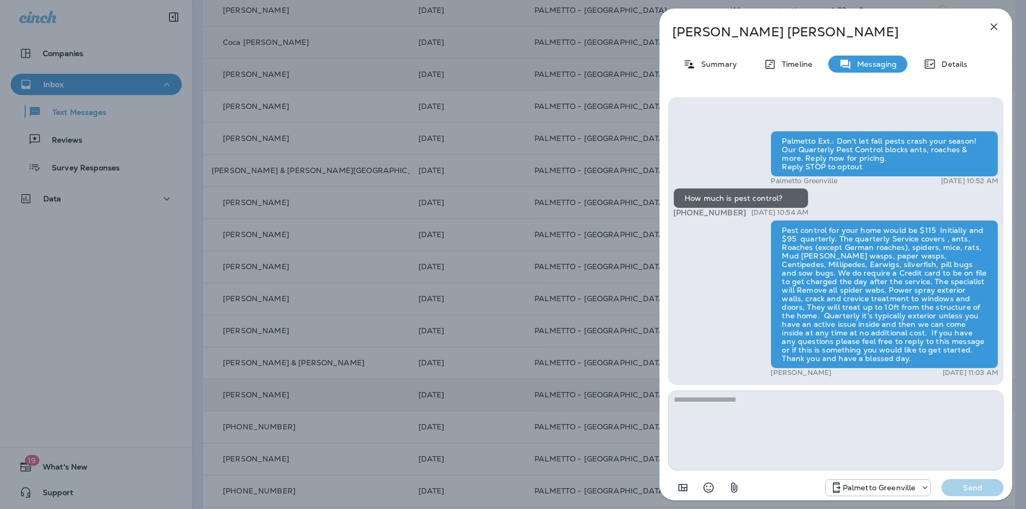
click at [991, 28] on icon "button" at bounding box center [994, 26] width 13 height 13
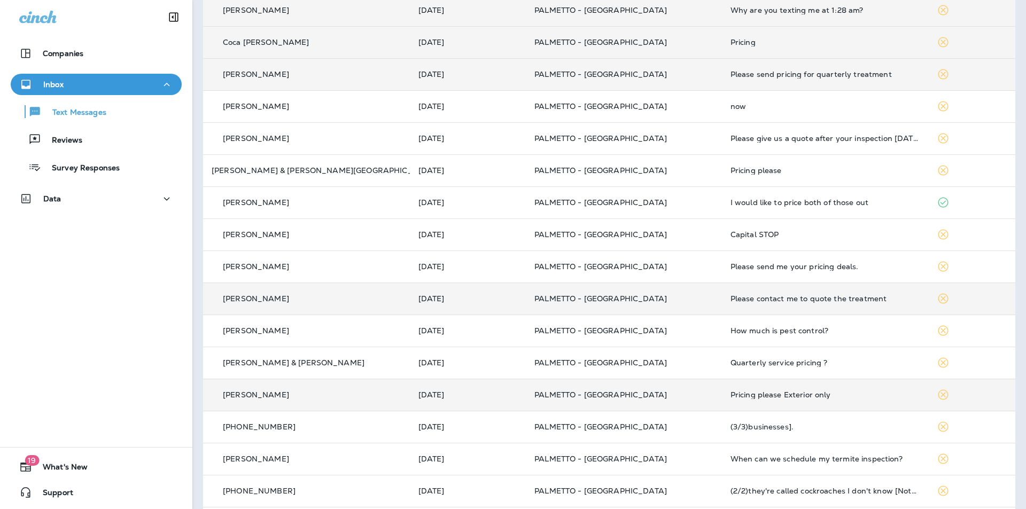
click at [770, 298] on div "Please contact me to quote the treatment" at bounding box center [826, 298] width 190 height 9
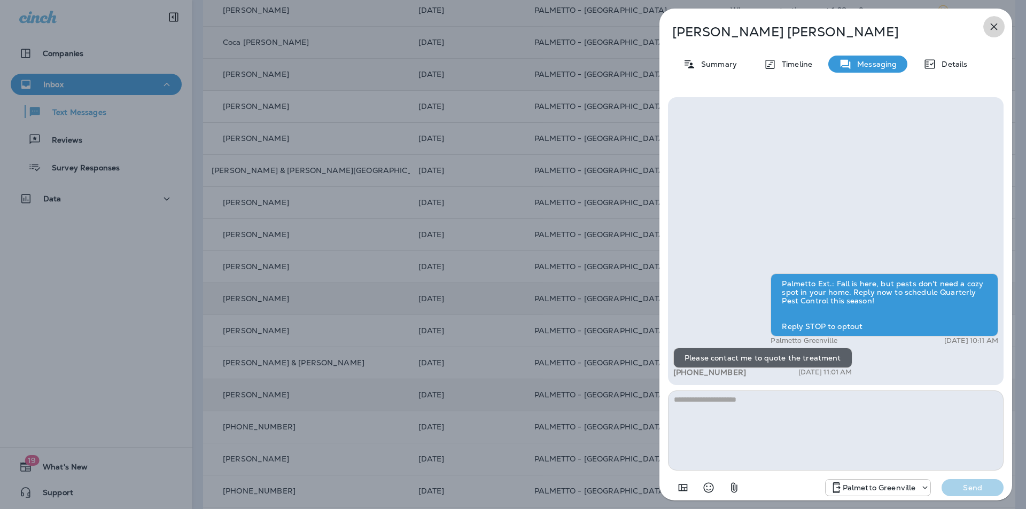
click at [995, 22] on icon "button" at bounding box center [994, 26] width 13 height 13
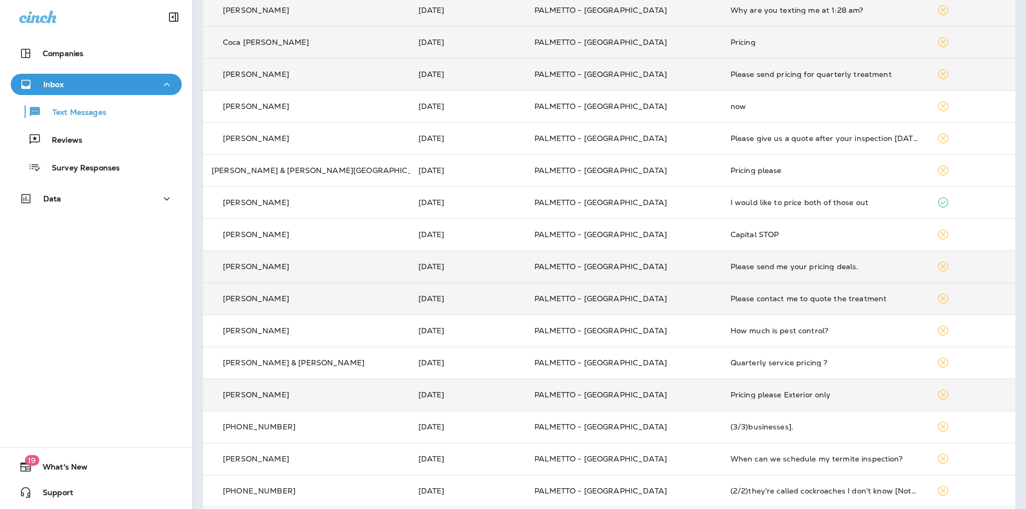
click at [777, 266] on div "Please send me your pricing deals." at bounding box center [826, 266] width 190 height 9
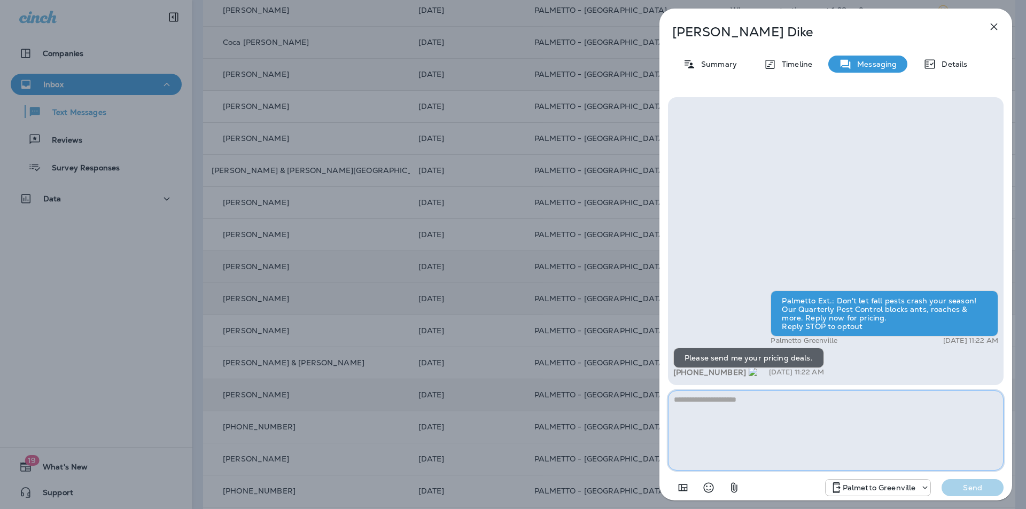
click at [703, 407] on textarea at bounding box center [836, 431] width 336 height 80
paste textarea "**********"
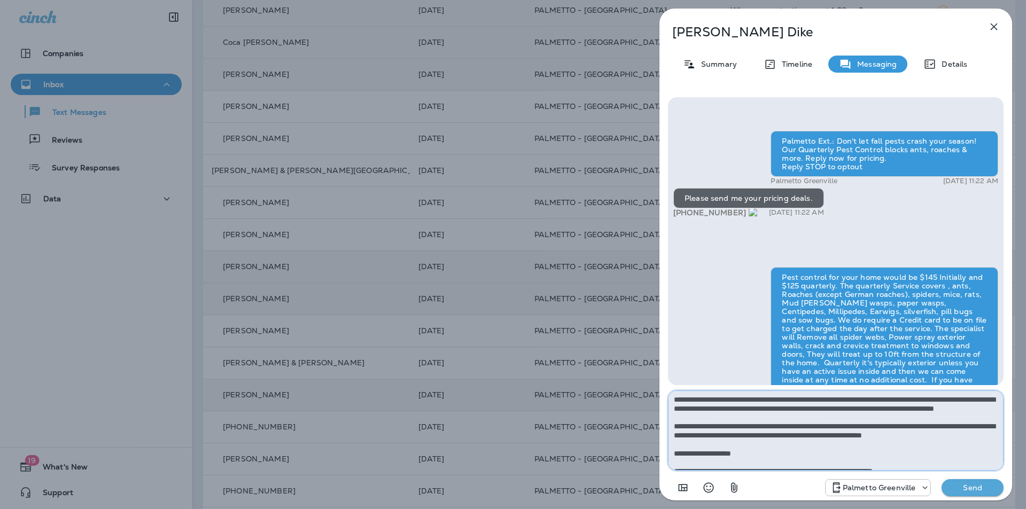
scroll to position [230, 0]
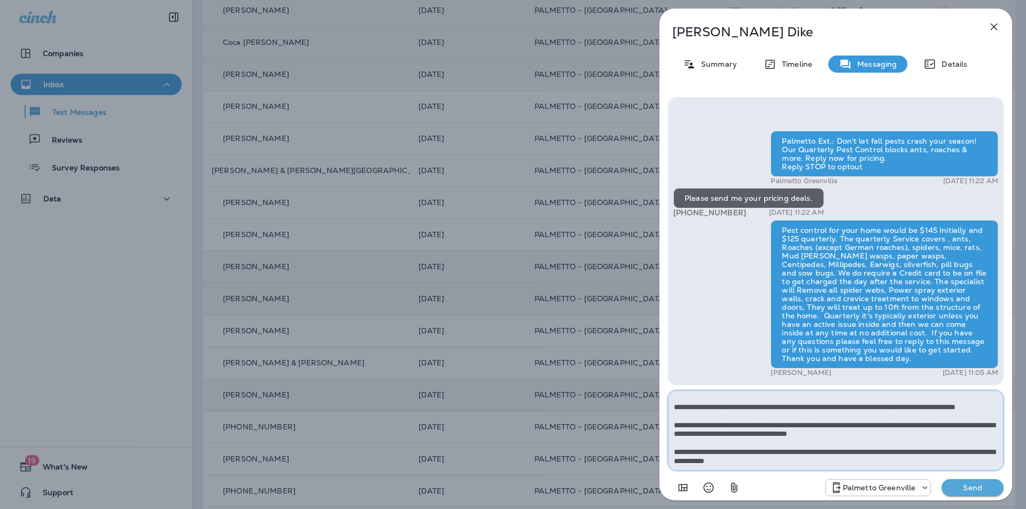
type textarea "**********"
click at [973, 488] on p "Send" at bounding box center [972, 488] width 45 height 10
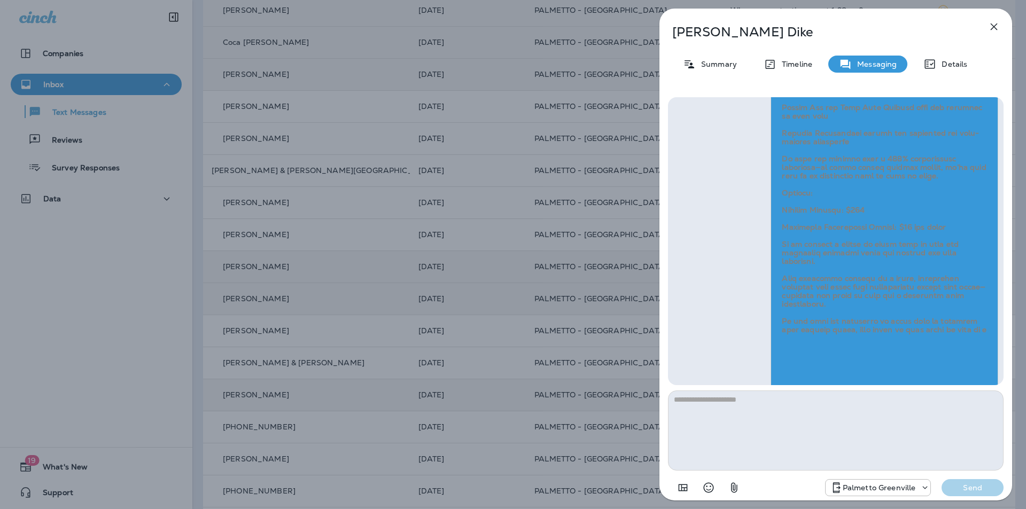
scroll to position [-107, 0]
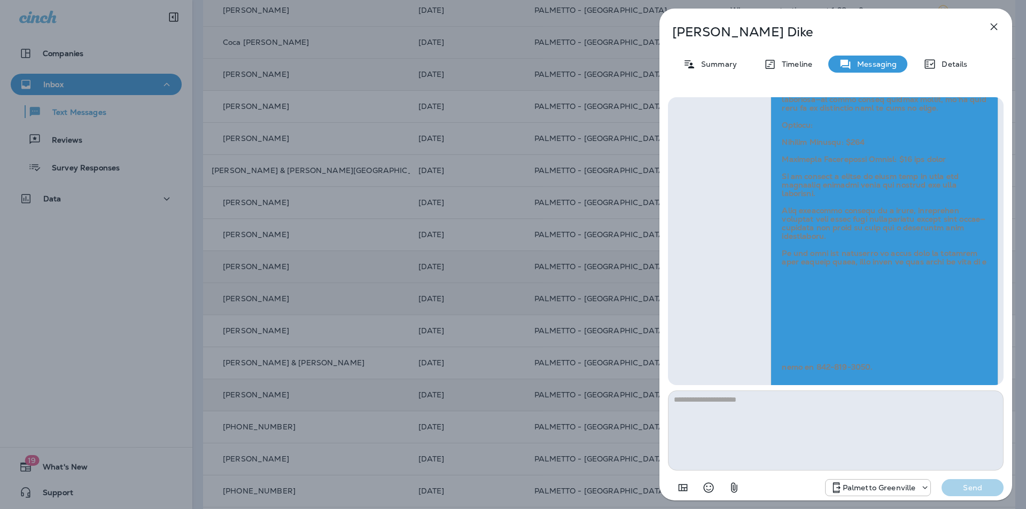
click at [861, 274] on div at bounding box center [885, 171] width 228 height 609
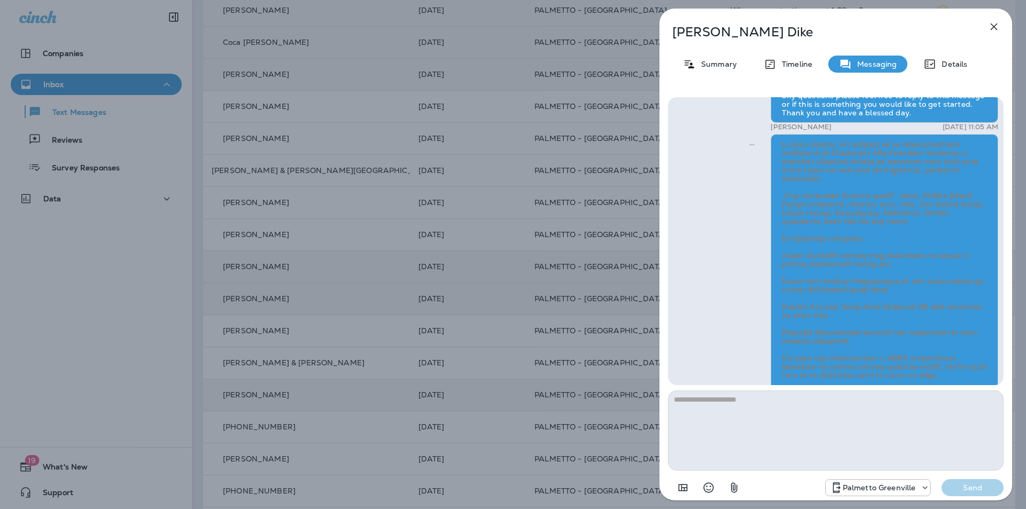
scroll to position [-388, 0]
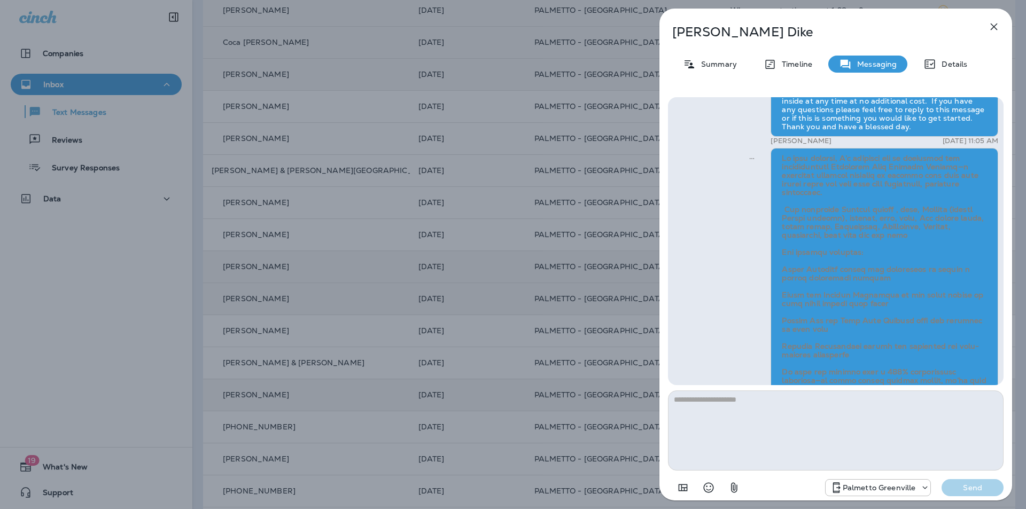
click at [815, 359] on span at bounding box center [885, 403] width 207 height 500
click at [754, 362] on div "Palmetto Ext.: Don't let fall pests crash your season! Our Quarterly Pest Contr…" at bounding box center [835, 333] width 325 height 869
click at [752, 161] on icon "Sent" at bounding box center [751, 158] width 5 height 5
click at [995, 25] on icon "button" at bounding box center [994, 27] width 7 height 7
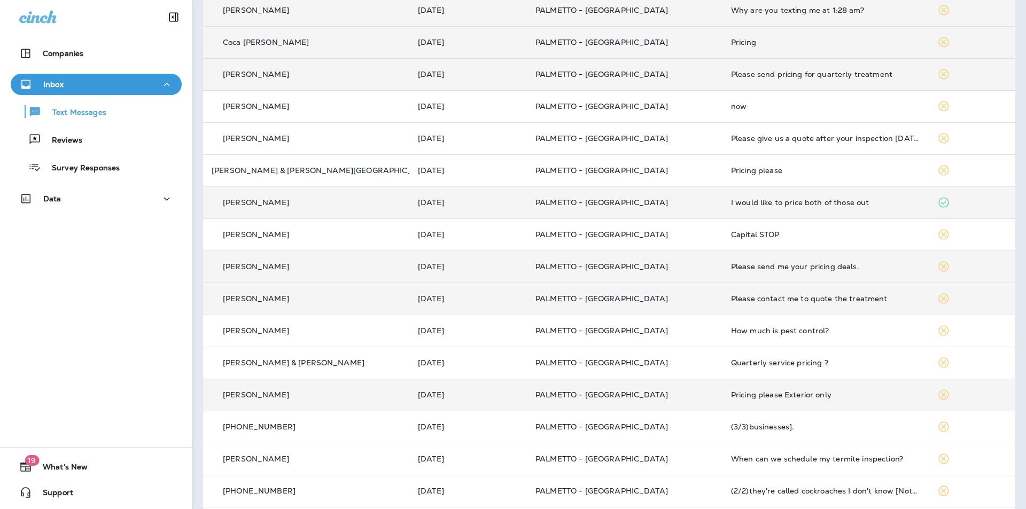
click at [743, 208] on td "I would like to price both of those out" at bounding box center [825, 202] width 206 height 32
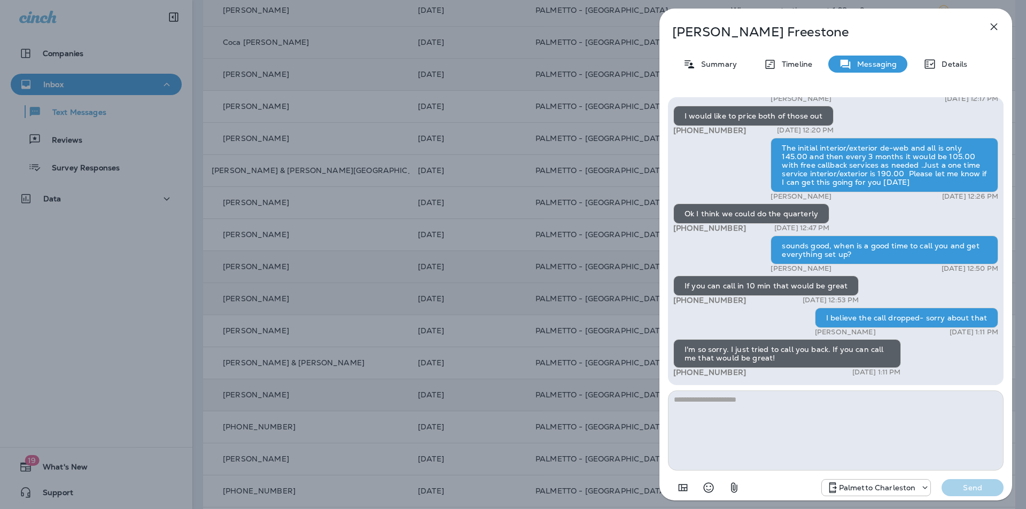
click at [991, 29] on icon "button" at bounding box center [994, 27] width 7 height 7
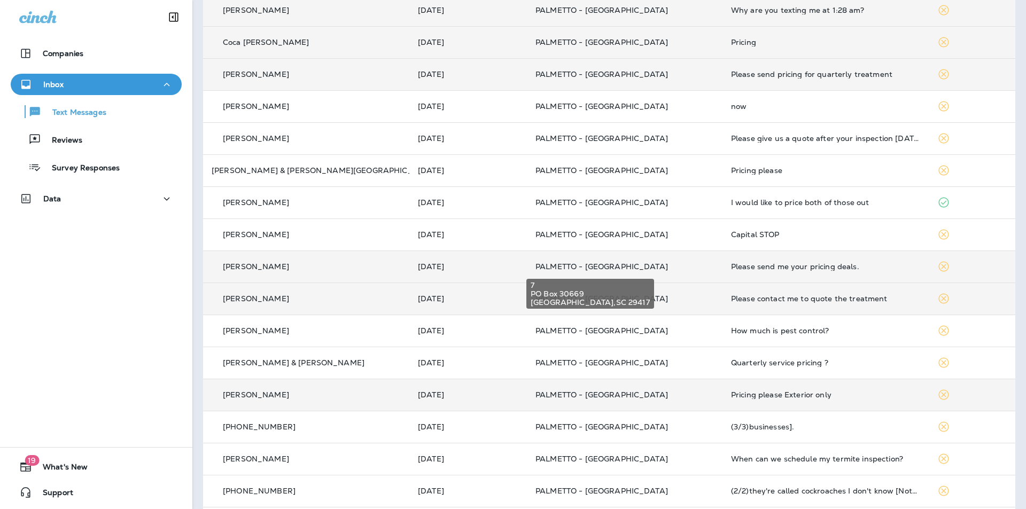
click at [526, 273] on div "[STREET_ADDRESS]" at bounding box center [590, 290] width 130 height 38
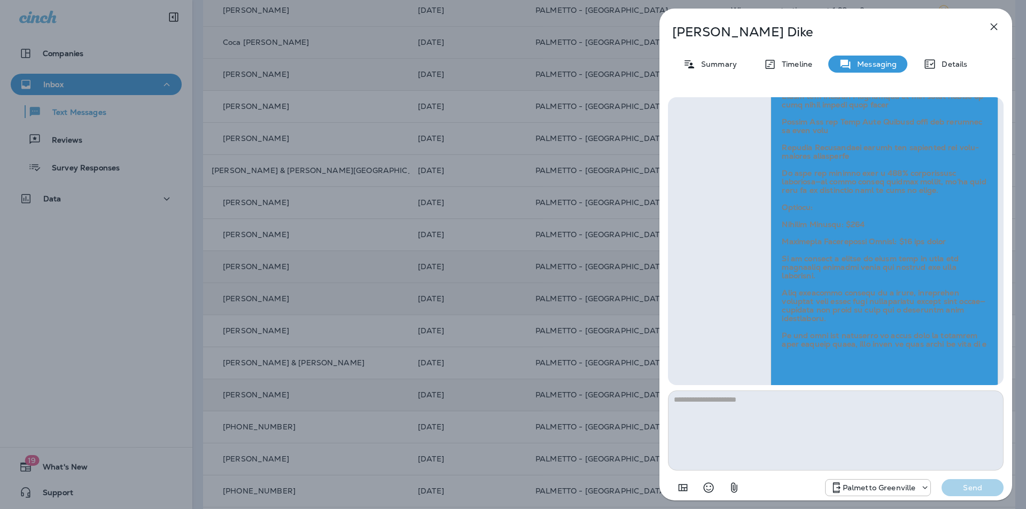
scroll to position [-388, 0]
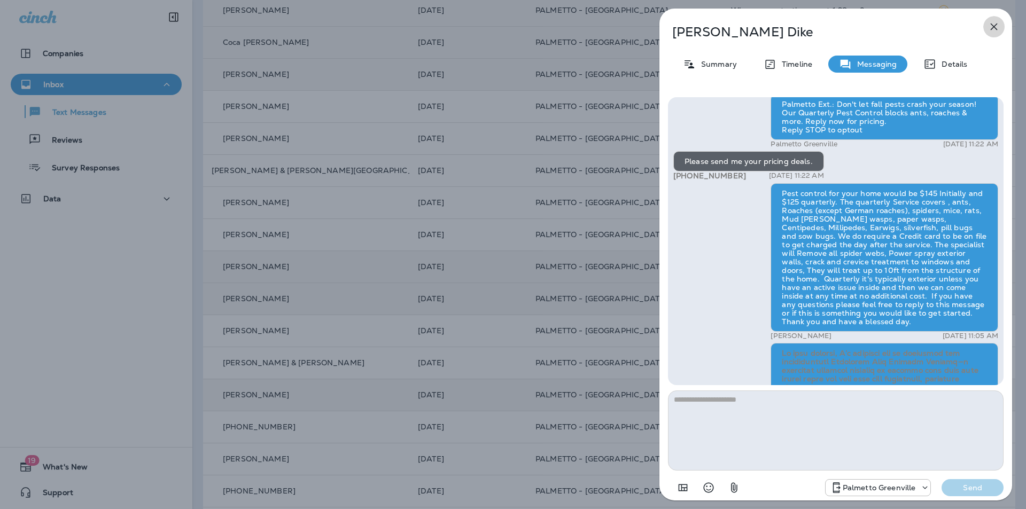
click at [991, 26] on icon "button" at bounding box center [994, 26] width 13 height 13
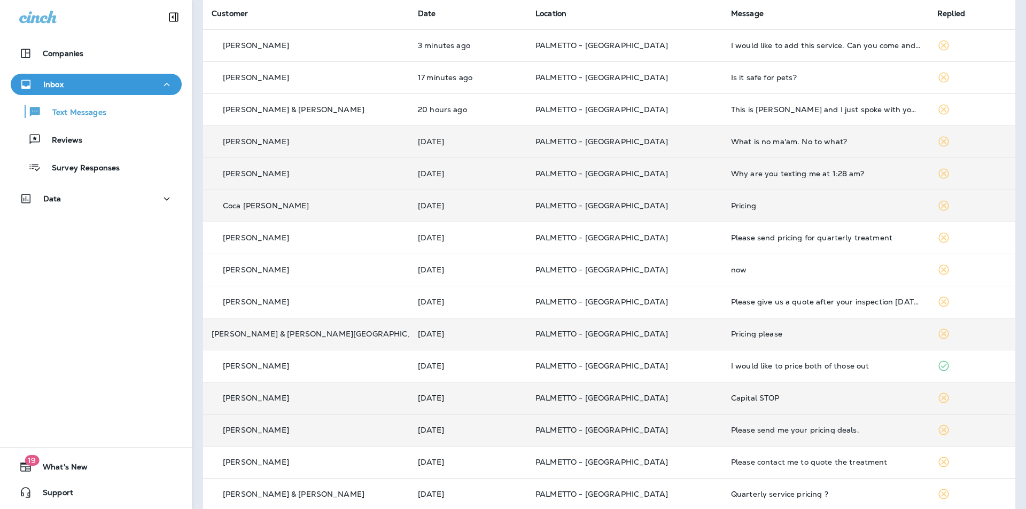
scroll to position [160, 0]
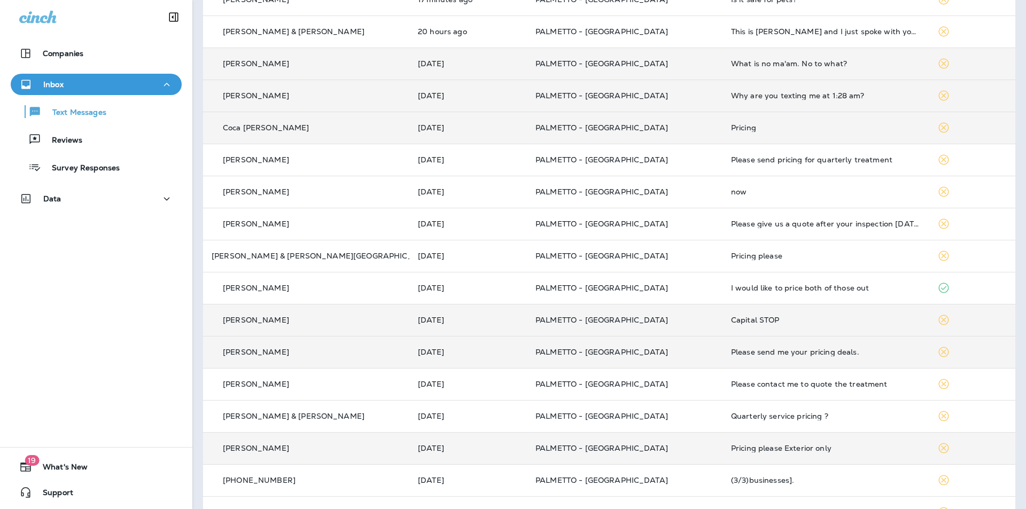
click at [368, 348] on div "[PERSON_NAME]" at bounding box center [306, 352] width 189 height 11
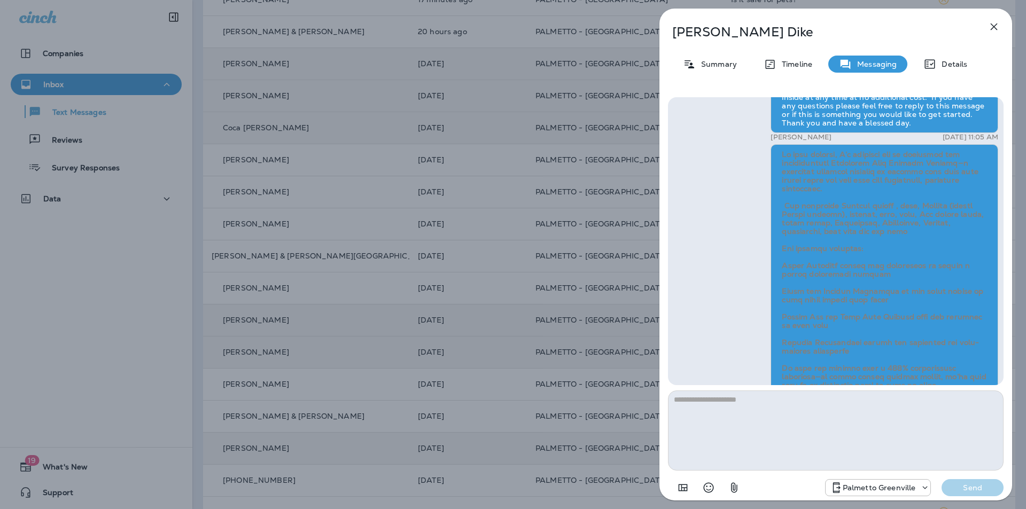
scroll to position [-388, 0]
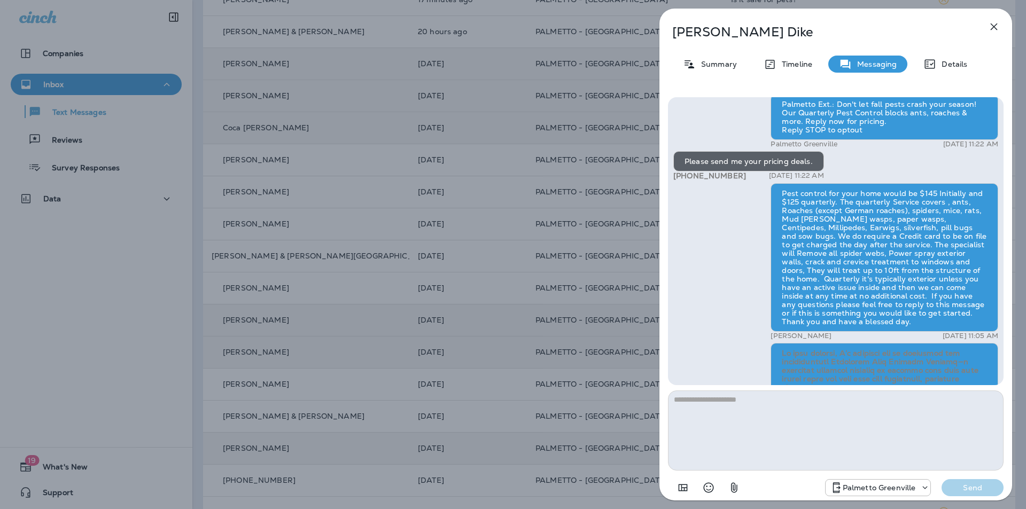
click at [995, 27] on icon "button" at bounding box center [994, 26] width 13 height 13
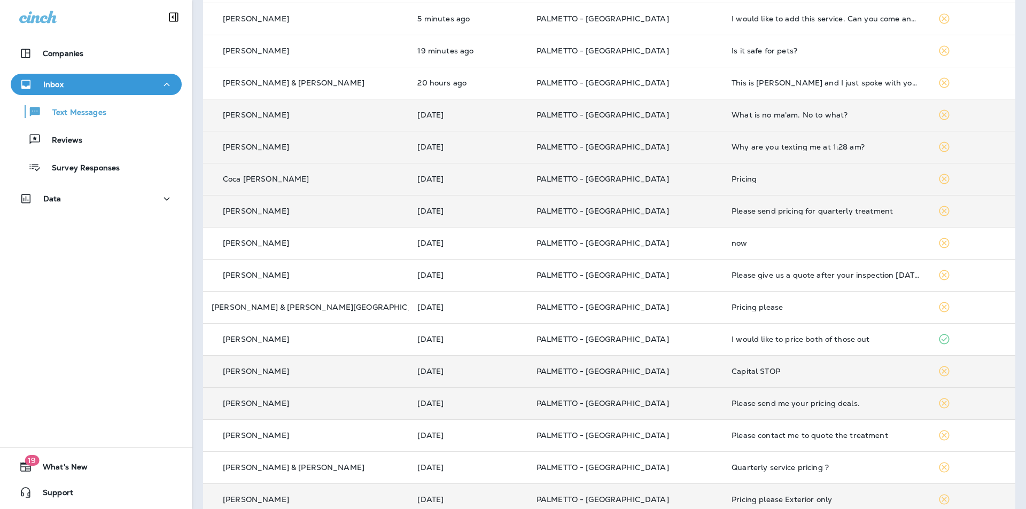
scroll to position [214, 0]
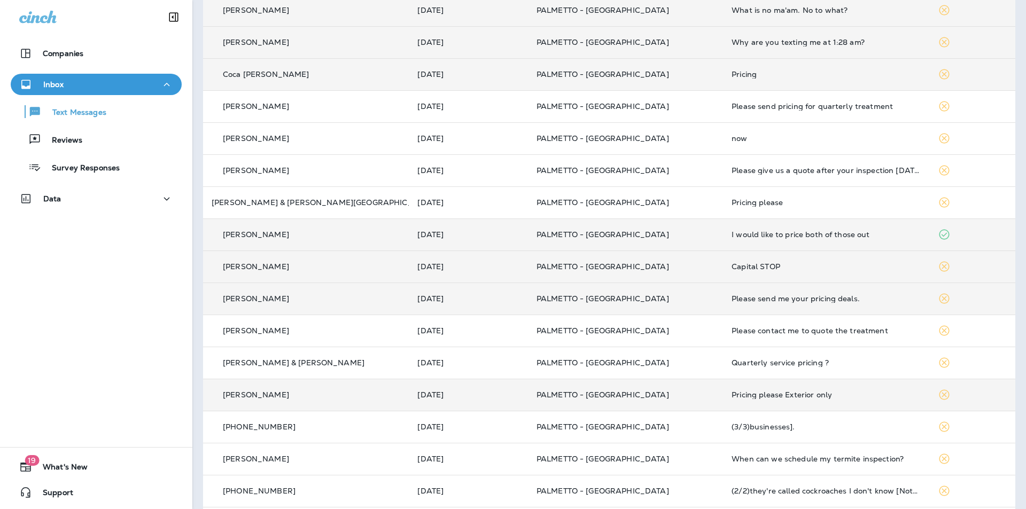
click at [656, 235] on p "PALMETTO - [GEOGRAPHIC_DATA]" at bounding box center [626, 234] width 178 height 9
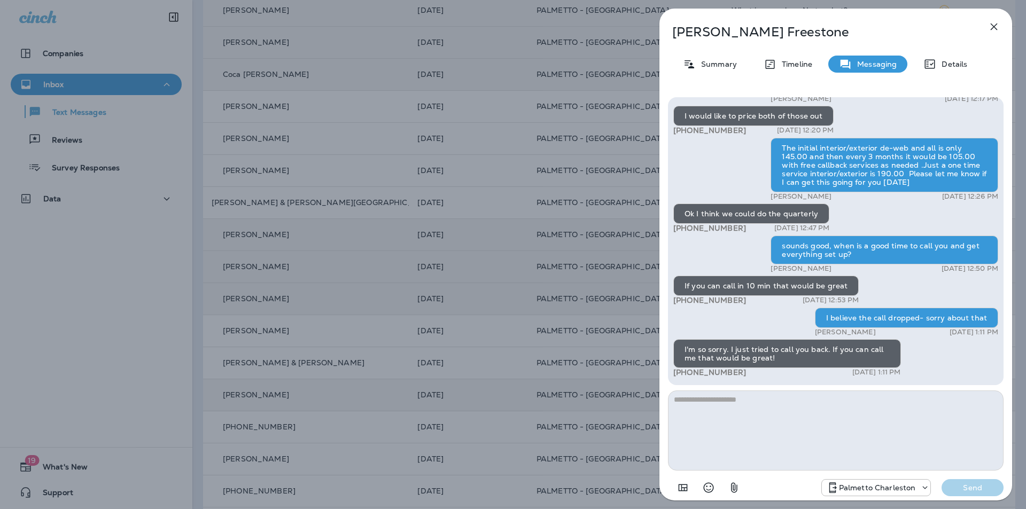
click at [995, 28] on icon "button" at bounding box center [994, 27] width 7 height 7
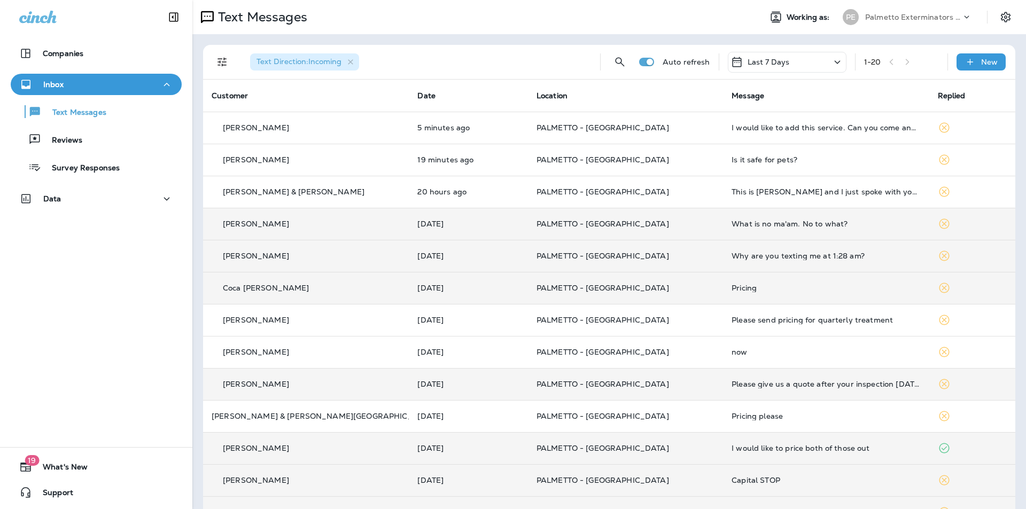
click at [729, 374] on td "Please give us a quote after your inspection [DATE]." at bounding box center [826, 384] width 206 height 32
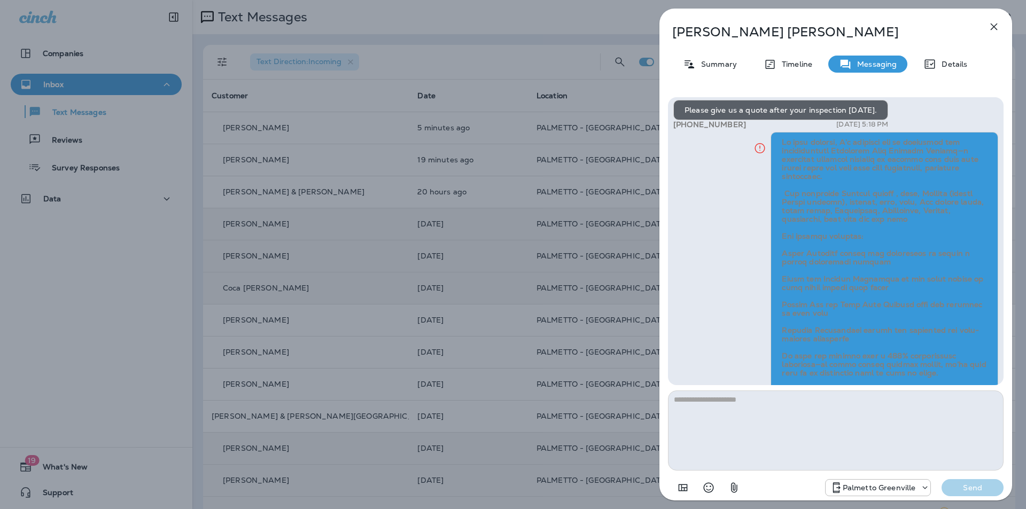
scroll to position [-228, 0]
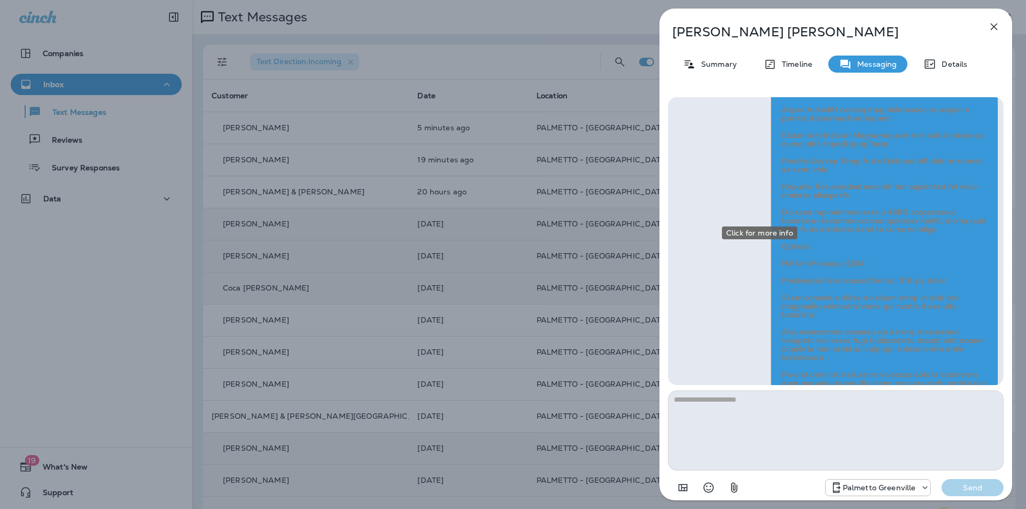
click at [759, 11] on icon "Click for more info" at bounding box center [759, 4] width 13 height 13
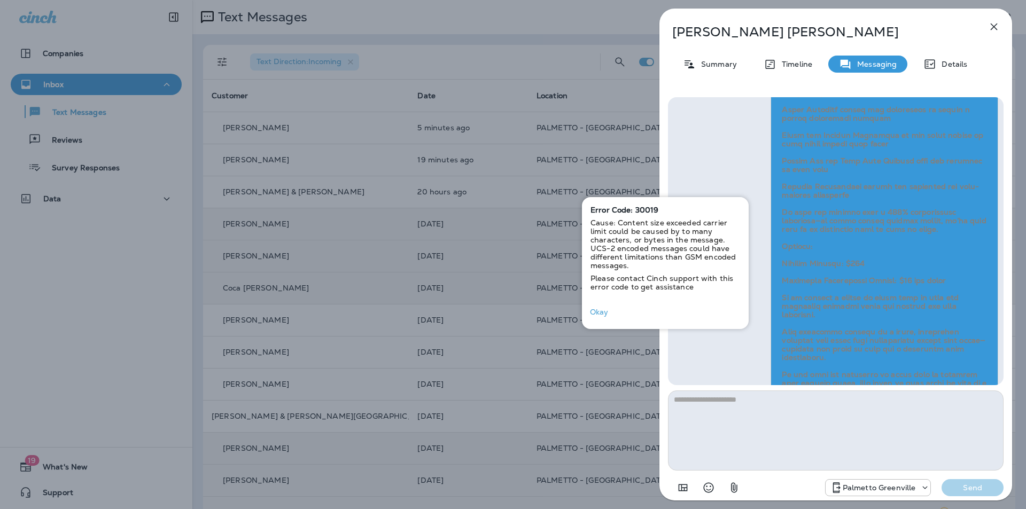
click at [997, 27] on icon "button" at bounding box center [994, 26] width 13 height 13
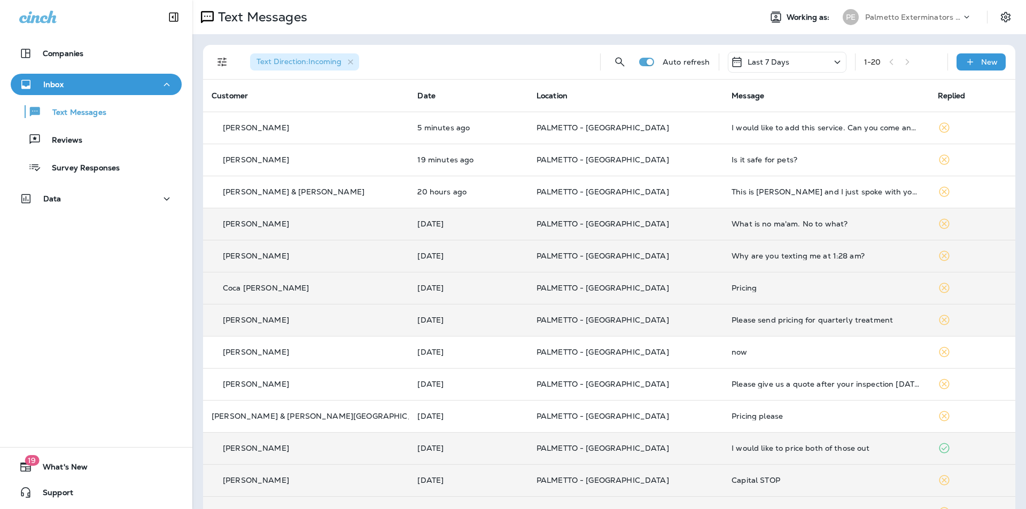
click at [663, 318] on p "PALMETTO - [GEOGRAPHIC_DATA]" at bounding box center [626, 320] width 178 height 9
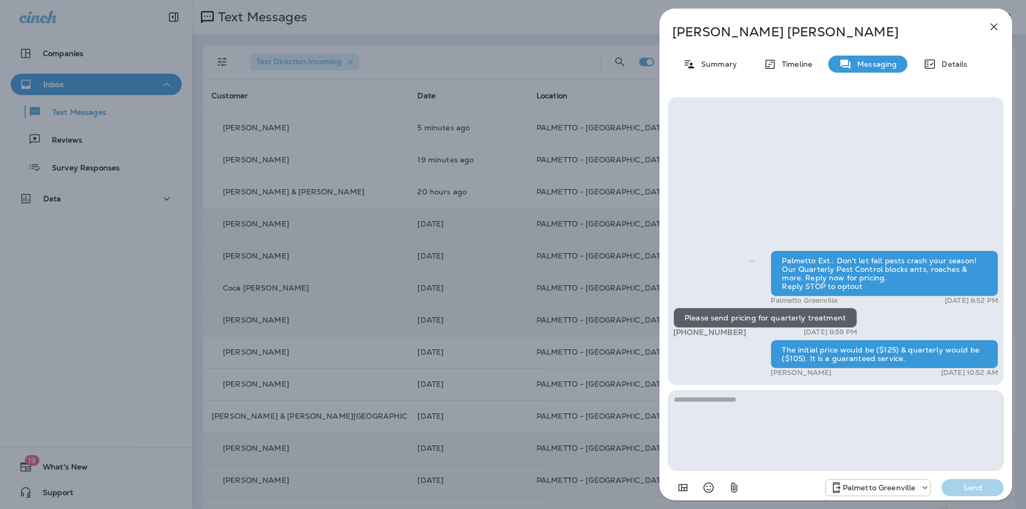
click at [989, 27] on icon "button" at bounding box center [994, 26] width 13 height 13
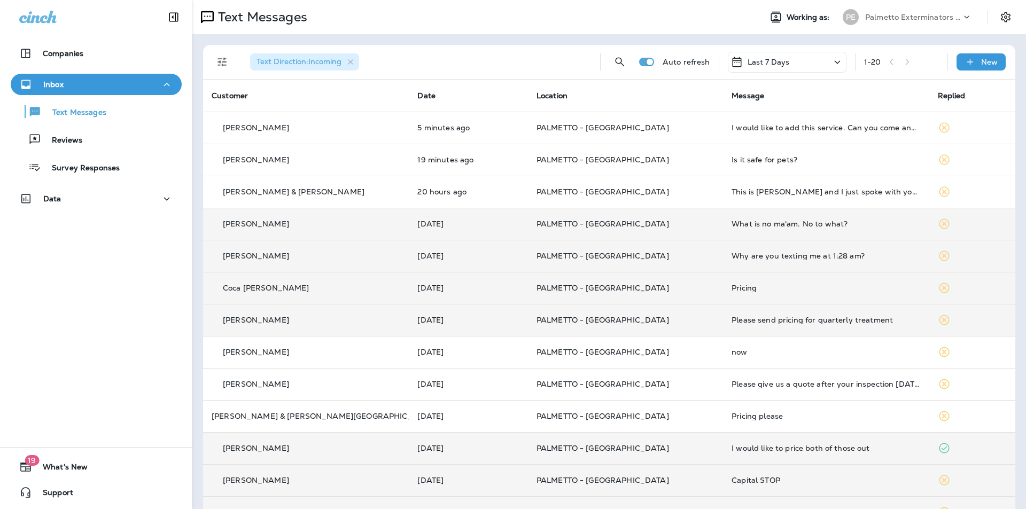
scroll to position [160, 0]
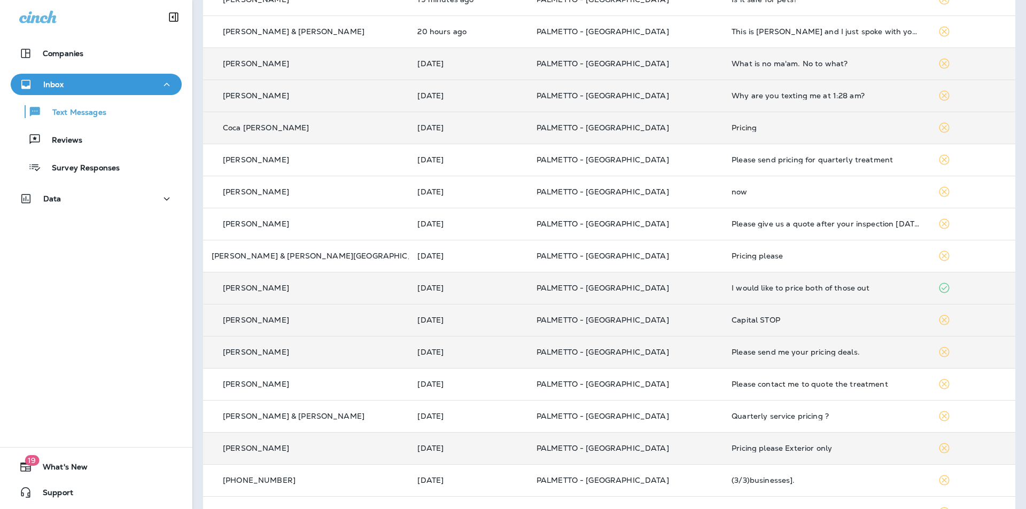
click at [732, 290] on div "I would like to price both of those out" at bounding box center [826, 288] width 189 height 9
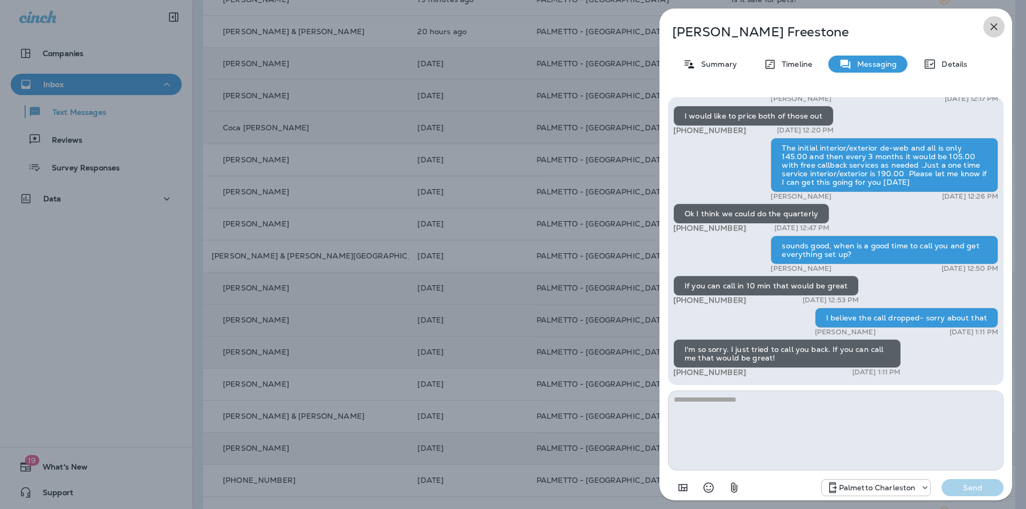
click at [999, 27] on icon "button" at bounding box center [994, 26] width 13 height 13
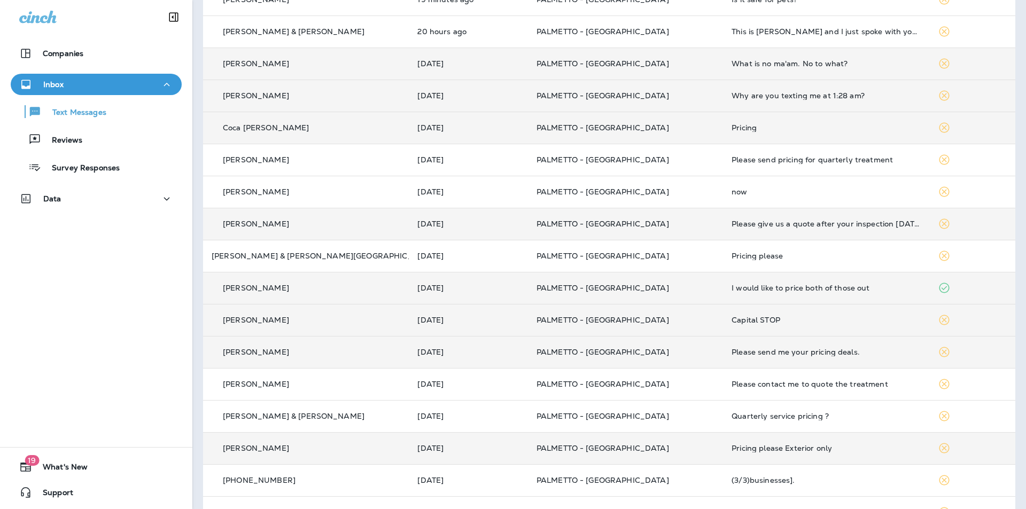
click at [723, 231] on td "Please give us a quote after your inspection [DATE]." at bounding box center [826, 224] width 206 height 32
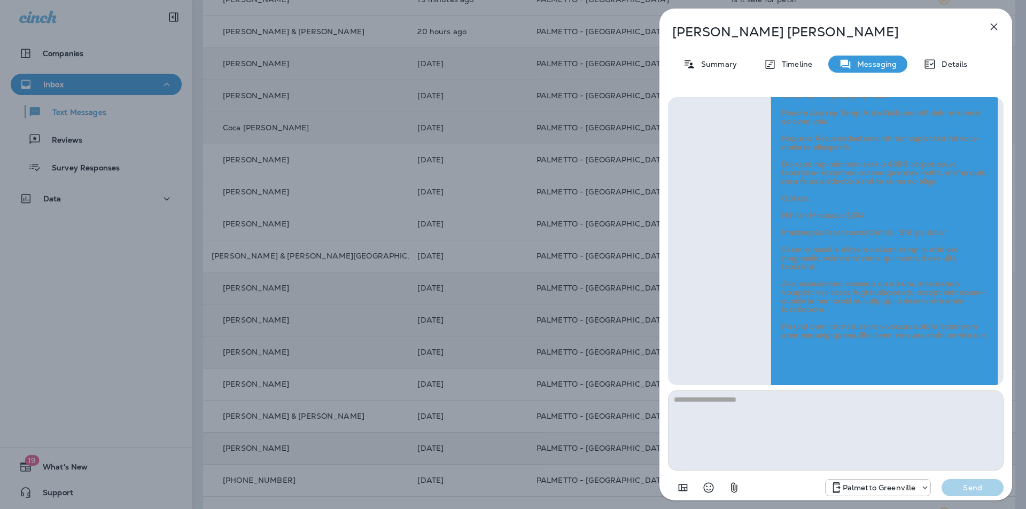
scroll to position [-228, 0]
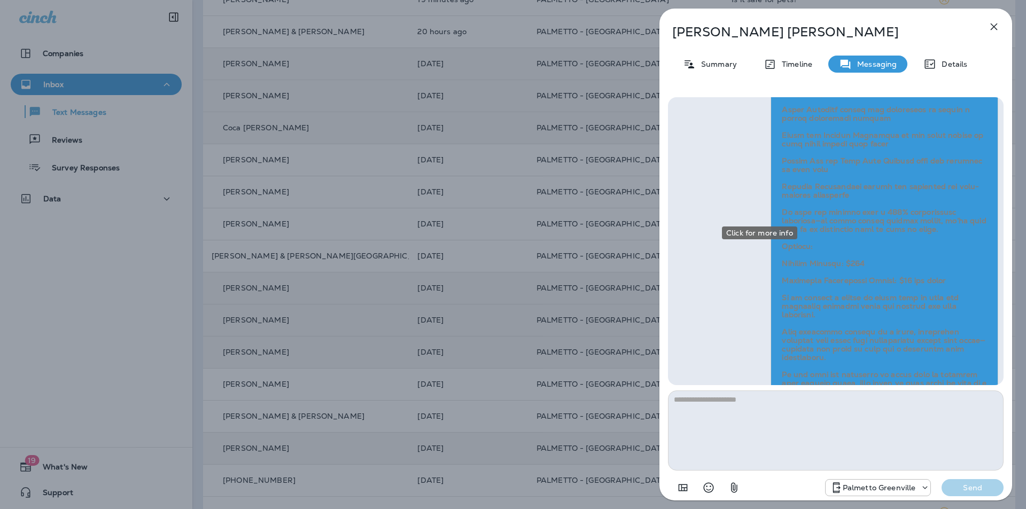
click at [758, 11] on icon "Click for more info" at bounding box center [759, 4] width 13 height 13
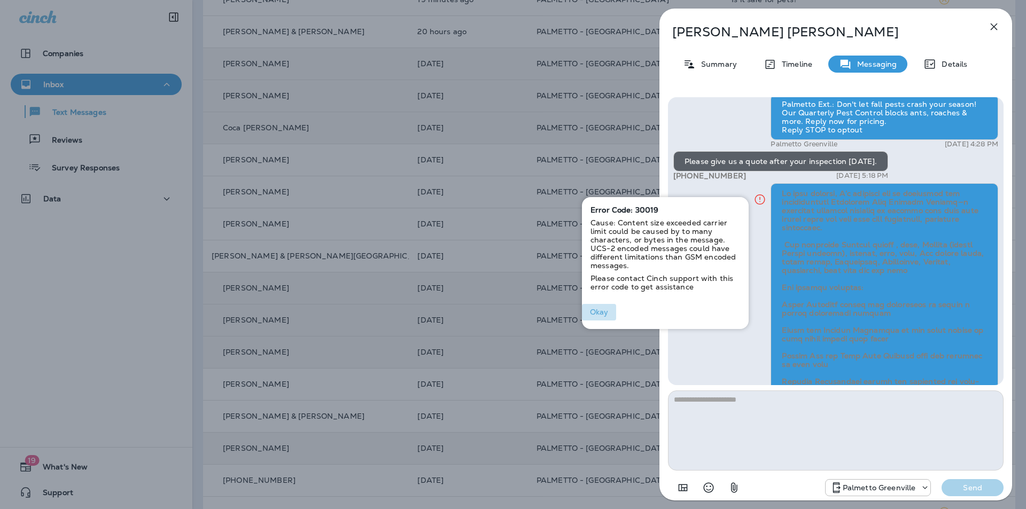
click at [602, 310] on button "Okay" at bounding box center [599, 312] width 34 height 17
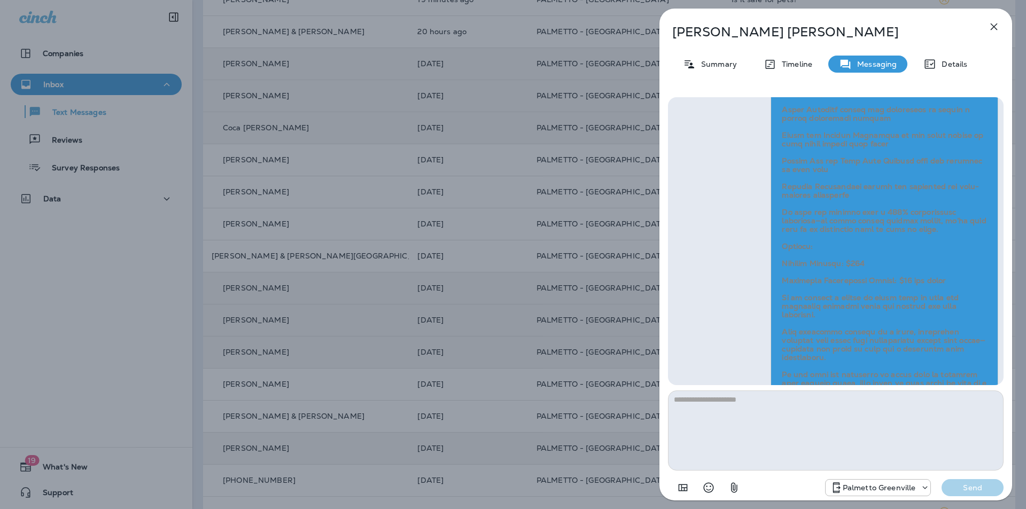
drag, startPoint x: 869, startPoint y: 251, endPoint x: 884, endPoint y: 258, distance: 16.5
click at [884, 258] on span at bounding box center [885, 244] width 207 height 500
click at [905, 269] on span at bounding box center [885, 244] width 207 height 500
click at [996, 26] on icon "button" at bounding box center [994, 26] width 13 height 13
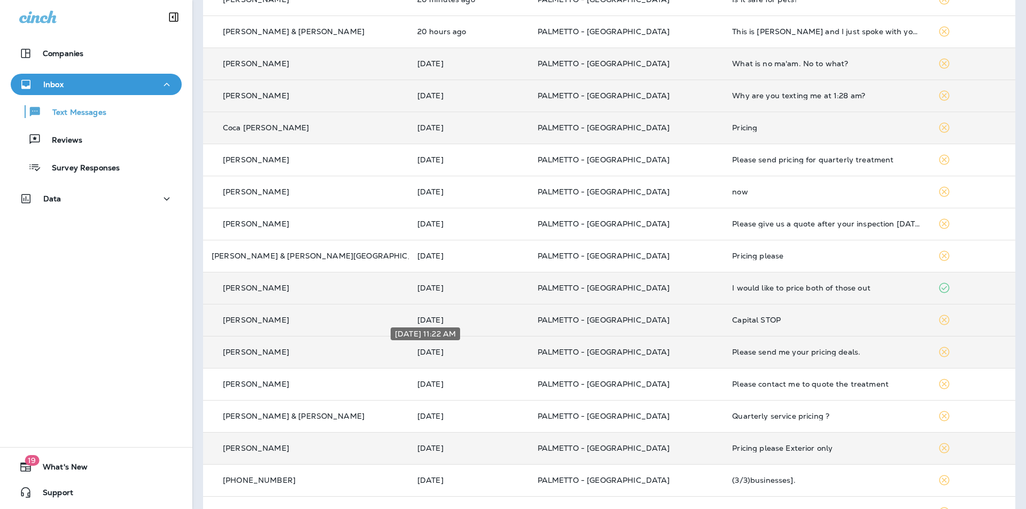
click at [417, 351] on p "[DATE]" at bounding box center [468, 352] width 103 height 9
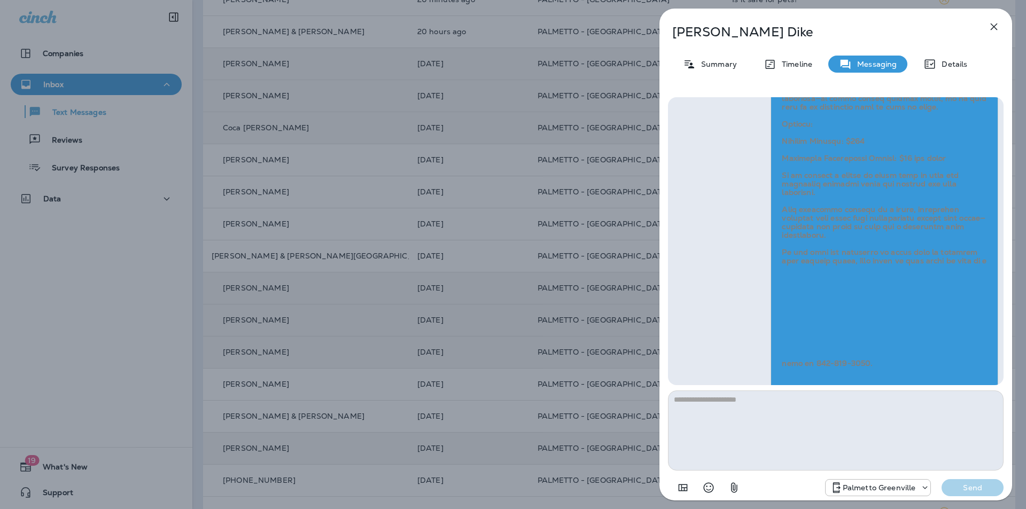
scroll to position [-388, 0]
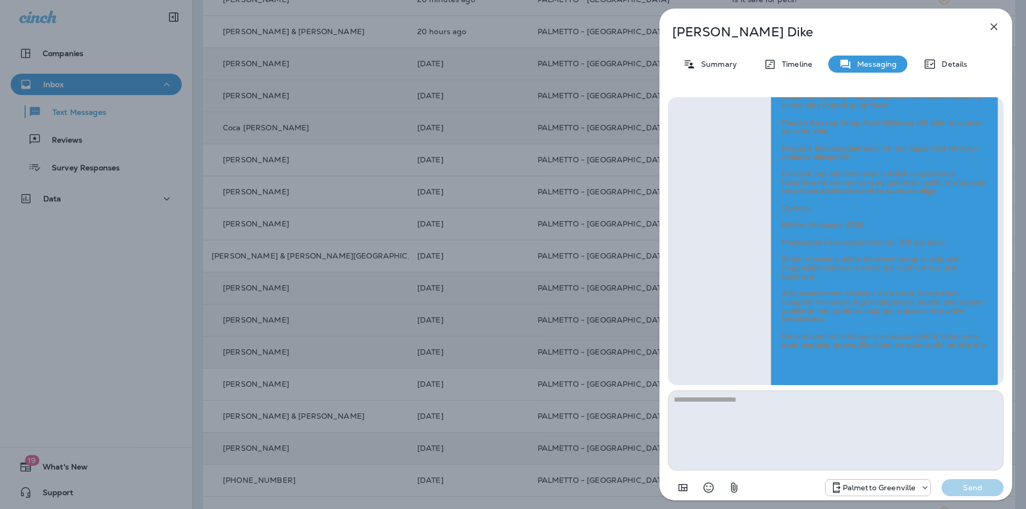
click at [996, 25] on icon "button" at bounding box center [994, 27] width 7 height 7
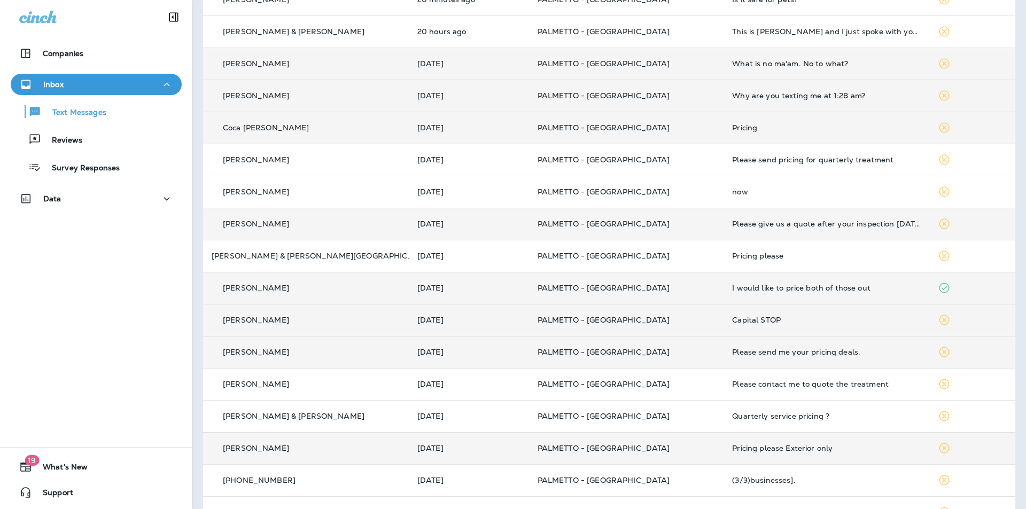
click at [375, 227] on td "[PERSON_NAME]" at bounding box center [306, 224] width 206 height 32
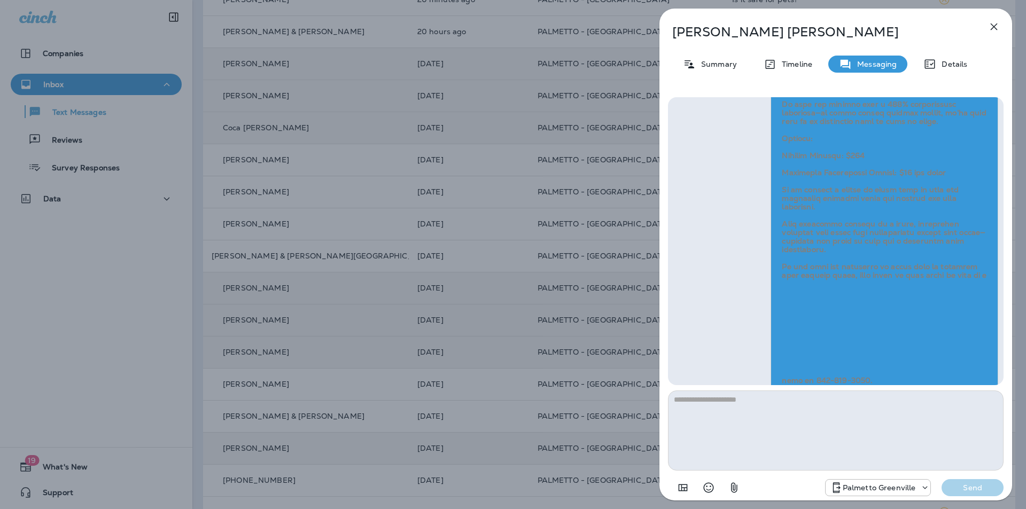
scroll to position [-228, 0]
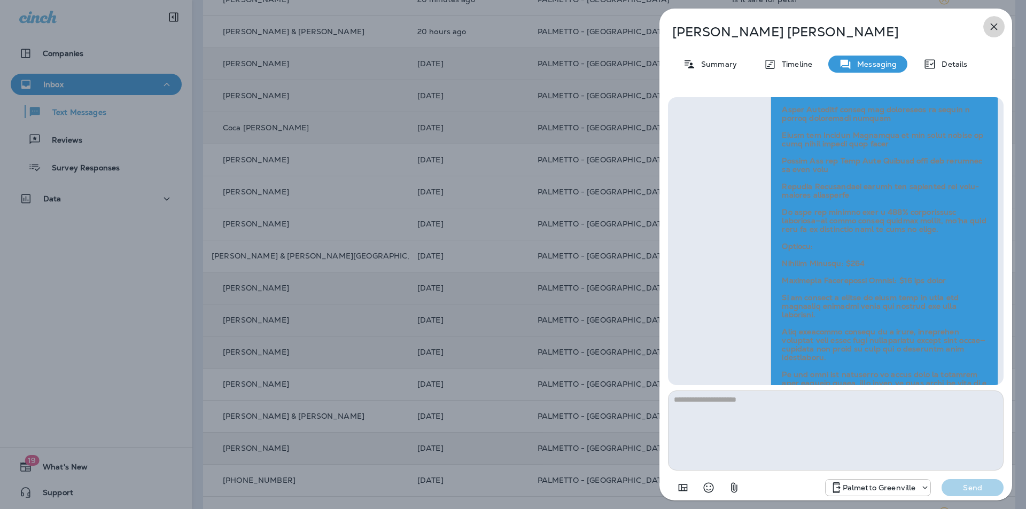
click at [994, 30] on icon "button" at bounding box center [994, 26] width 13 height 13
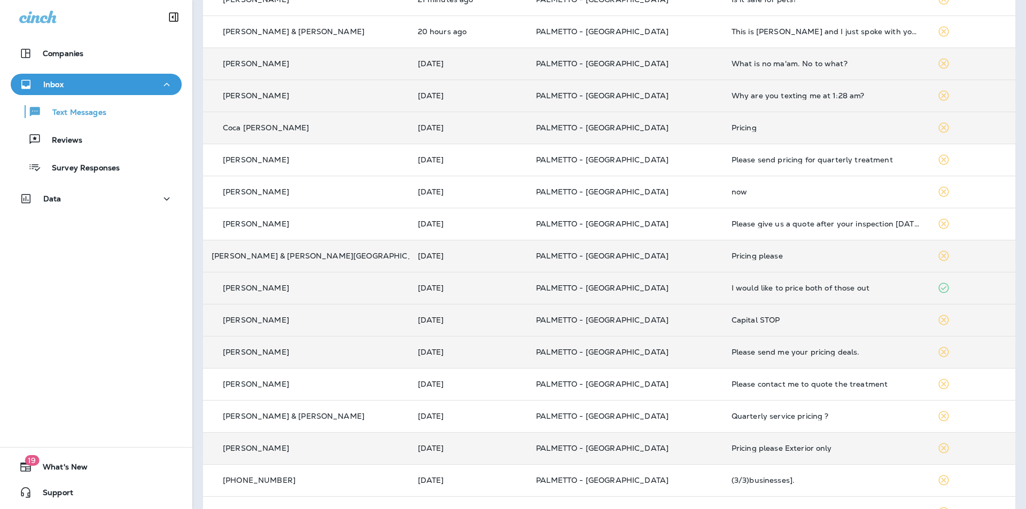
click at [621, 256] on p "PALMETTO - [GEOGRAPHIC_DATA]" at bounding box center [625, 256] width 178 height 9
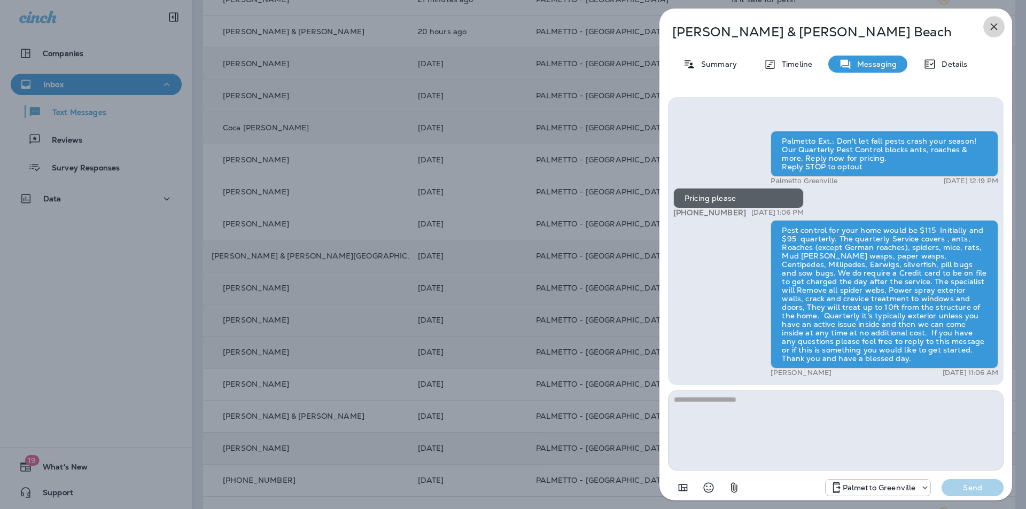
click at [994, 27] on icon "button" at bounding box center [994, 27] width 7 height 7
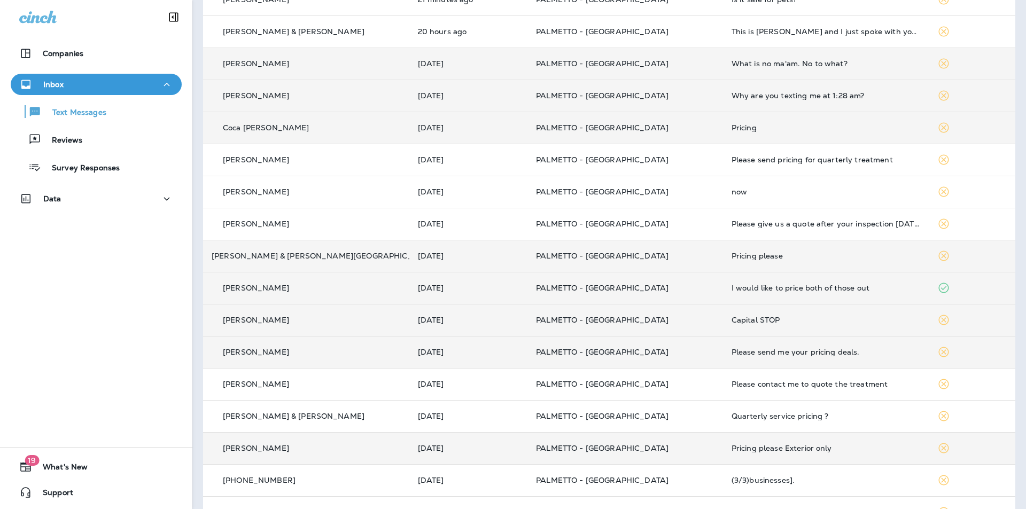
click at [655, 433] on td "PALMETTO - [GEOGRAPHIC_DATA]" at bounding box center [625, 448] width 196 height 32
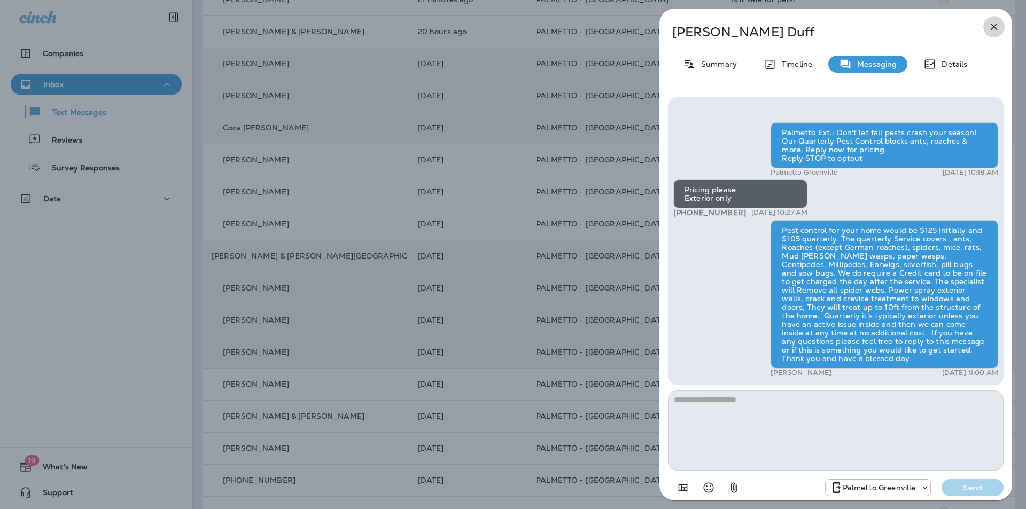
click at [994, 30] on icon "button" at bounding box center [994, 26] width 13 height 13
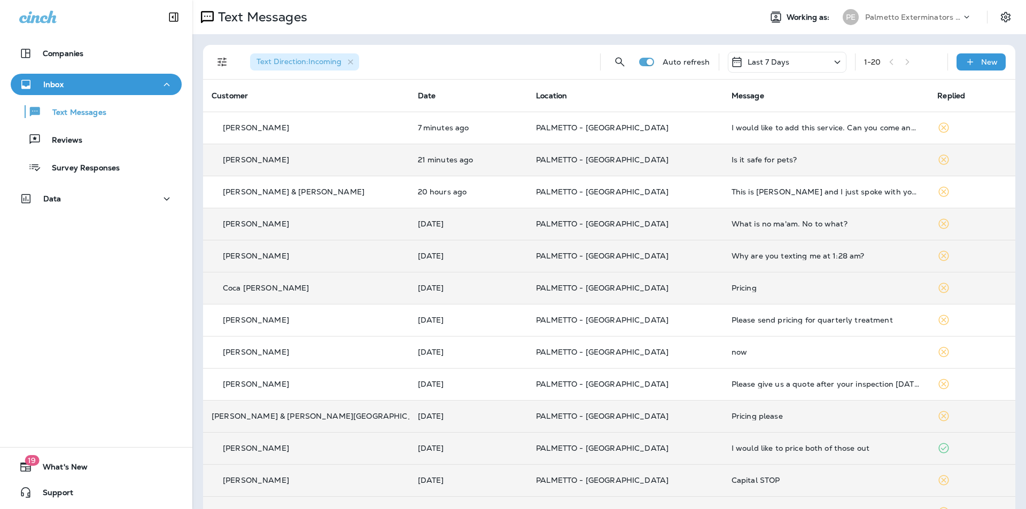
click at [723, 165] on td "Is it safe for pets?" at bounding box center [826, 160] width 206 height 32
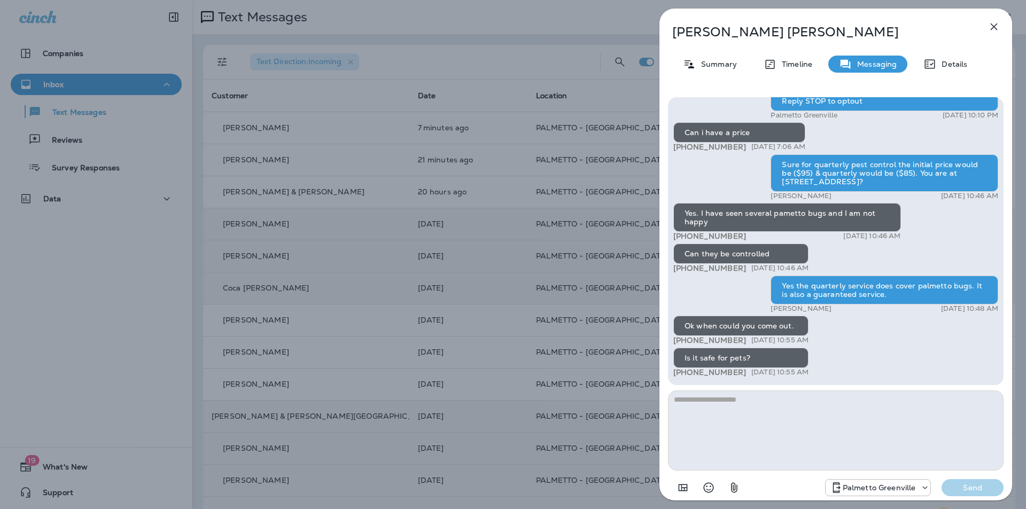
drag, startPoint x: 749, startPoint y: 426, endPoint x: 742, endPoint y: 415, distance: 13.2
click at [748, 424] on textarea at bounding box center [836, 431] width 336 height 80
click at [990, 27] on icon "button" at bounding box center [994, 26] width 13 height 13
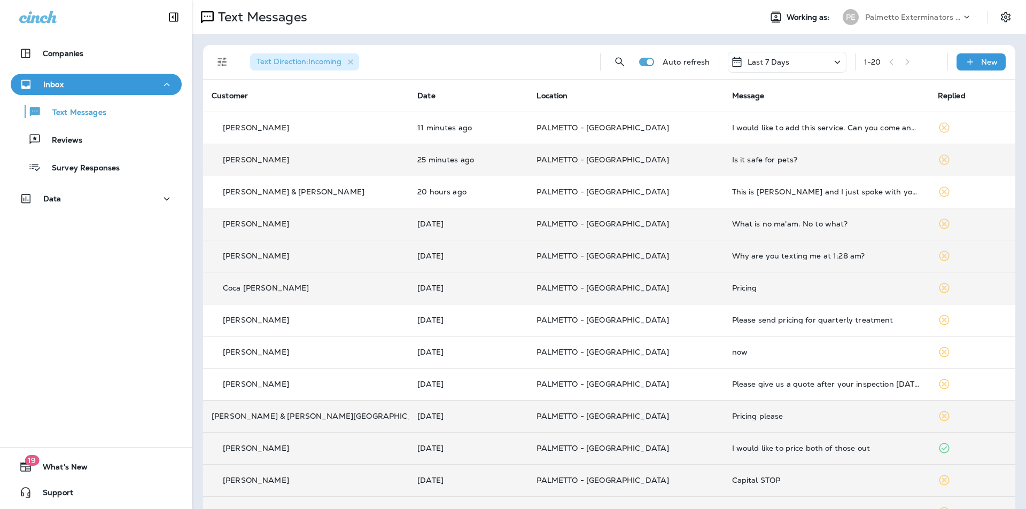
click at [741, 167] on td "Is it safe for pets?" at bounding box center [827, 160] width 206 height 32
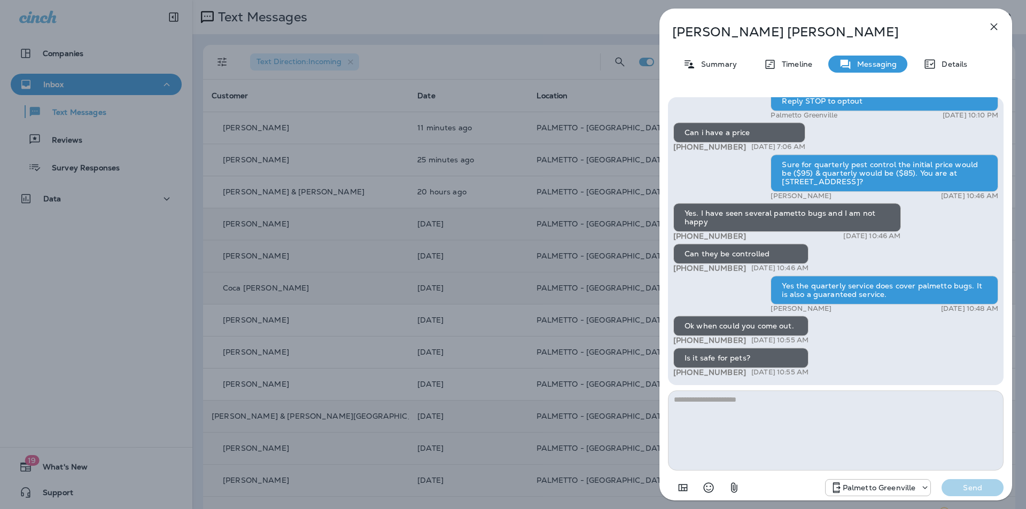
click at [779, 410] on textarea at bounding box center [836, 431] width 336 height 80
type textarea "**********"
click at [783, 401] on textarea "**********" at bounding box center [836, 431] width 336 height 80
click at [991, 29] on icon "button" at bounding box center [994, 27] width 7 height 7
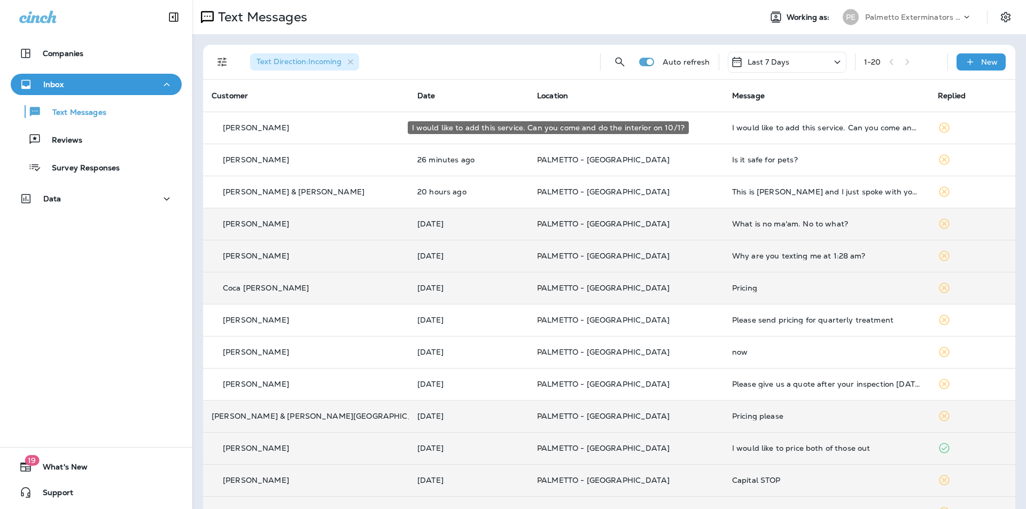
click at [732, 129] on div "I would like to add this service. Can you come and do the interior on 10/1?" at bounding box center [826, 127] width 189 height 9
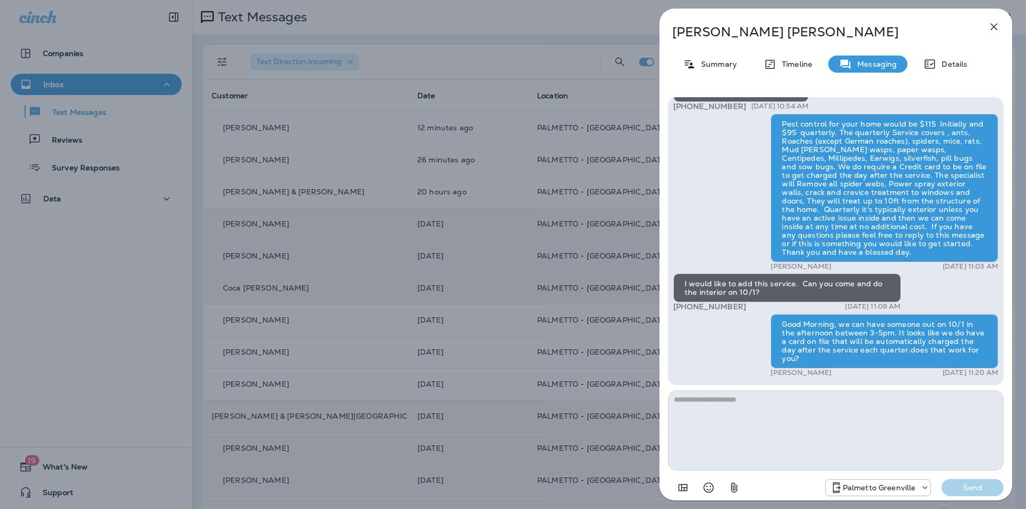
click at [993, 30] on icon "button" at bounding box center [994, 26] width 13 height 13
